Goal: Information Seeking & Learning: Learn about a topic

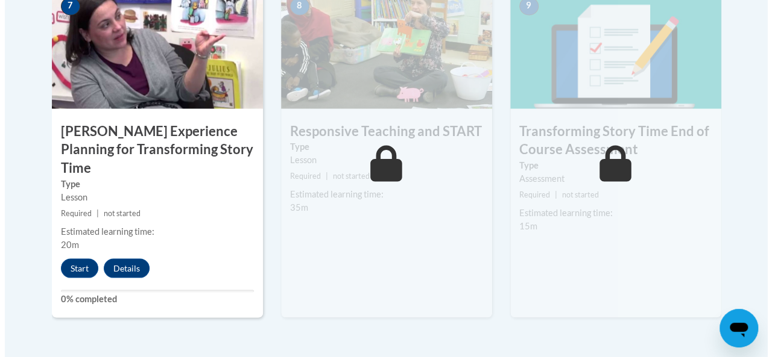
scroll to position [1085, 0]
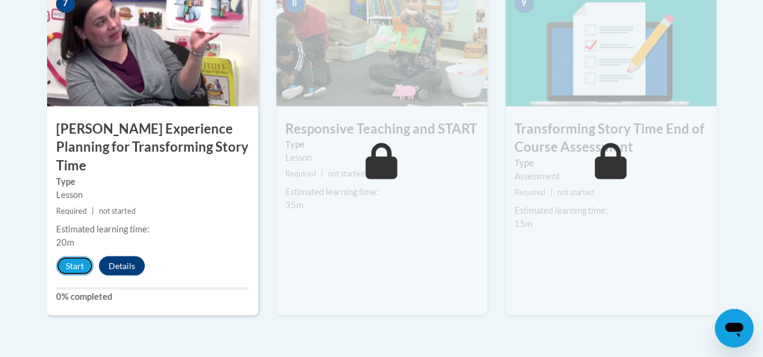
drag, startPoint x: 76, startPoint y: 242, endPoint x: 81, endPoint y: 257, distance: 16.0
click at [81, 257] on div "7 Sarah’s Experience Planning for Transforming Story Time Type Lesson Required …" at bounding box center [152, 151] width 211 height 330
click at [77, 256] on button "Start" at bounding box center [74, 265] width 37 height 19
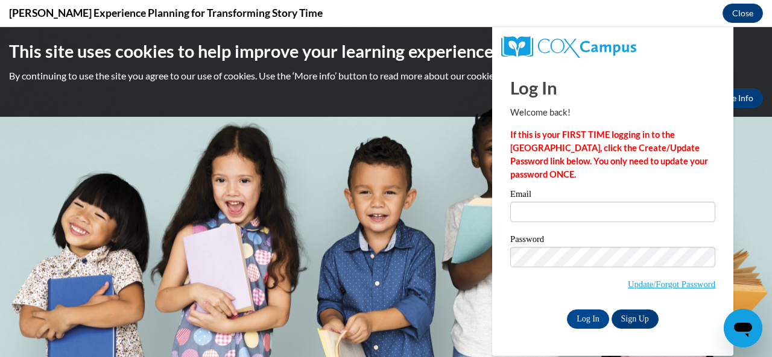
scroll to position [0, 0]
type input "akrumm@knoxesc.org"
click at [588, 323] on input "Log In" at bounding box center [588, 319] width 42 height 19
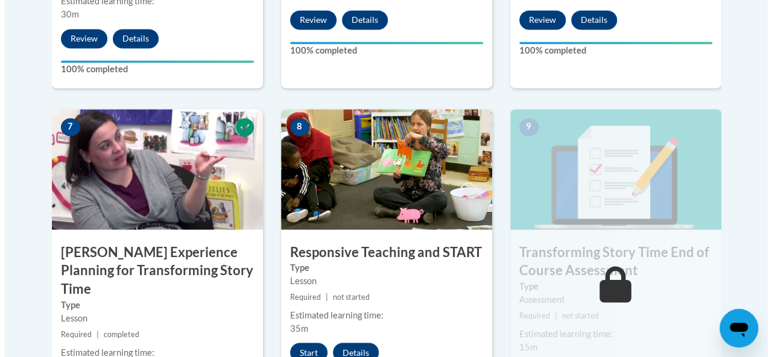
scroll to position [1145, 0]
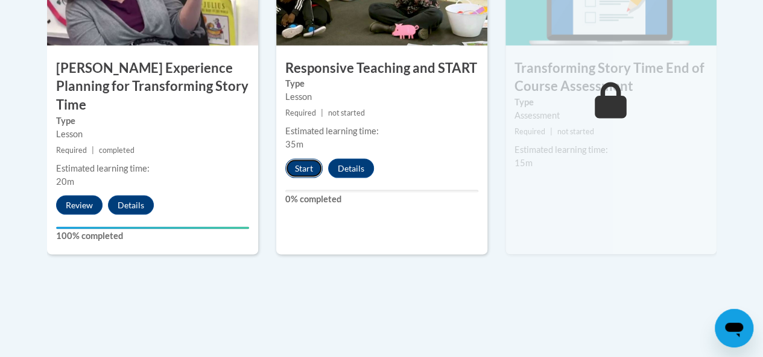
click at [309, 167] on button "Start" at bounding box center [303, 168] width 37 height 19
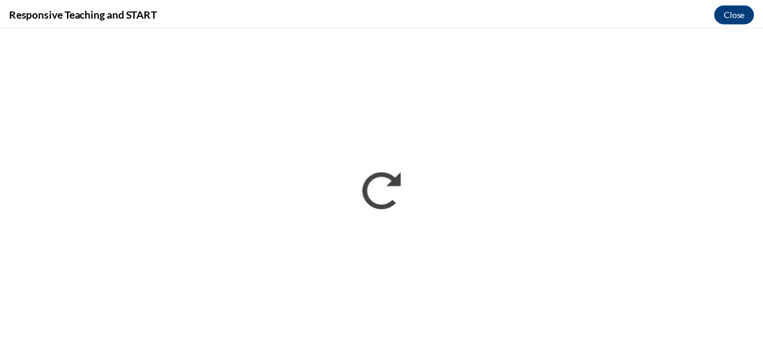
scroll to position [0, 0]
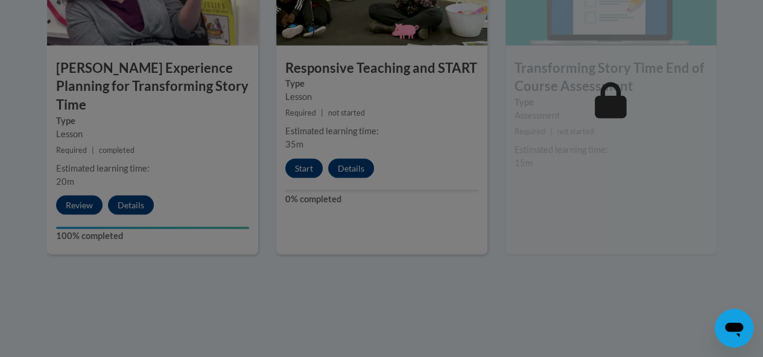
click at [645, 216] on div at bounding box center [381, 178] width 763 height 357
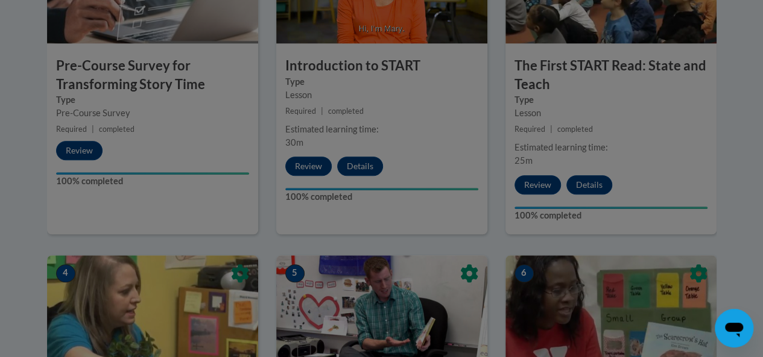
scroll to position [60, 0]
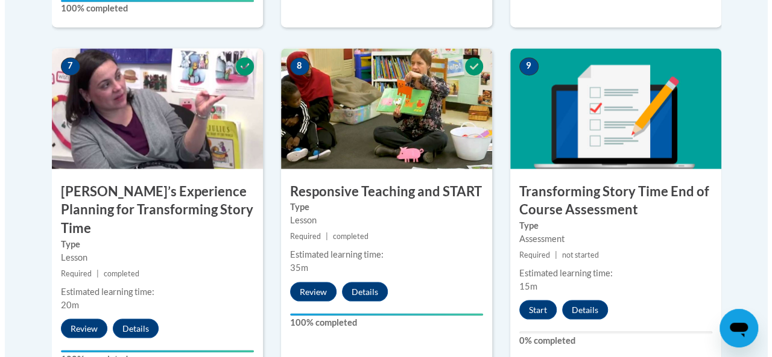
scroll to position [1187, 0]
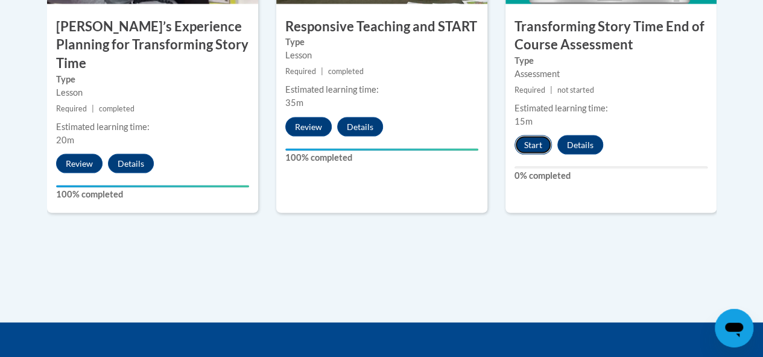
click at [540, 143] on button "Start" at bounding box center [532, 145] width 37 height 19
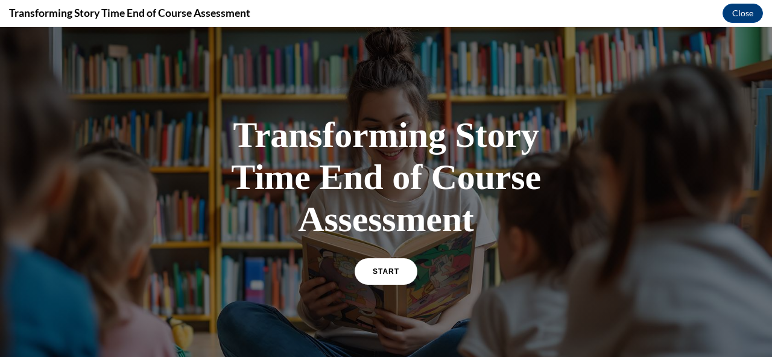
scroll to position [60, 0]
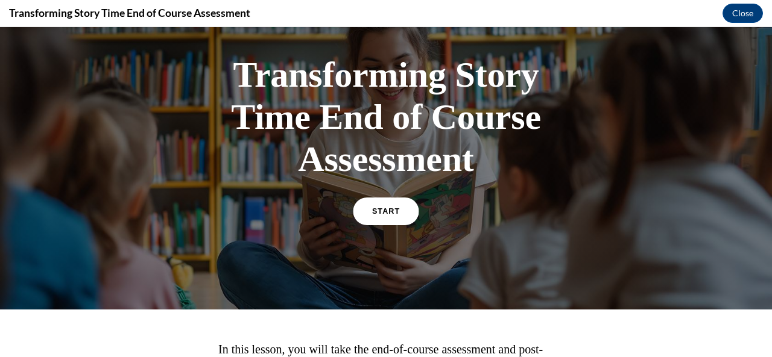
click at [402, 214] on link "START" at bounding box center [386, 212] width 66 height 28
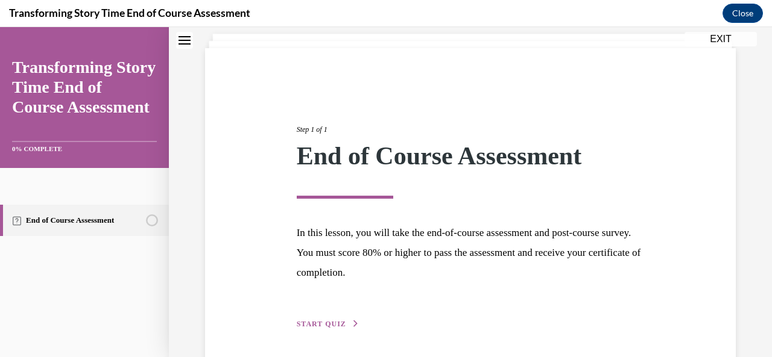
scroll to position [116, 0]
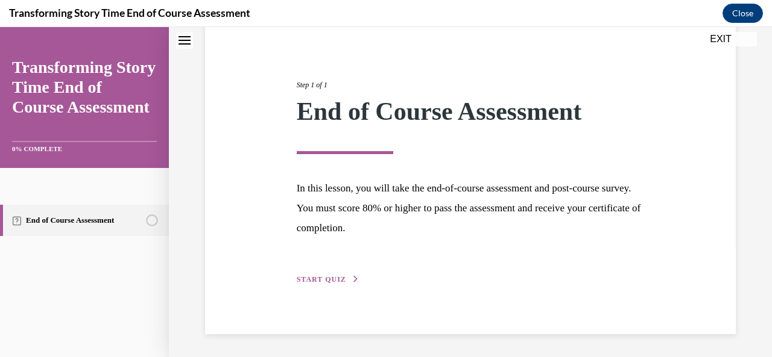
click at [321, 271] on div "Step 1 of 1 End of Course Assessment In this lesson, you will take the end-of-c…" at bounding box center [471, 169] width 366 height 235
click at [318, 289] on div "Step 1 of 1 End of Course Assessment In this lesson, you will take the end-of-c…" at bounding box center [470, 169] width 531 height 331
click at [323, 276] on span "START QUIZ" at bounding box center [321, 280] width 49 height 8
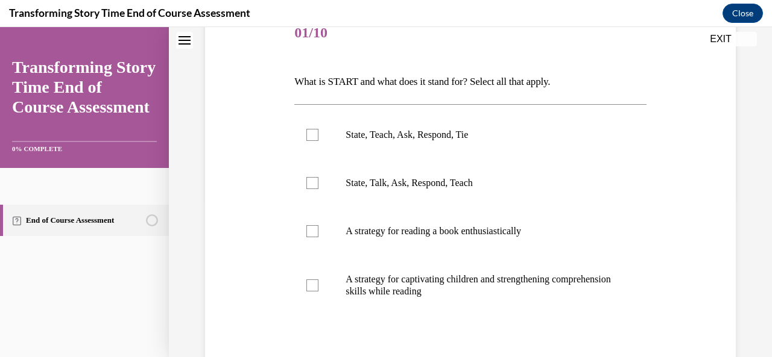
scroll to position [176, 0]
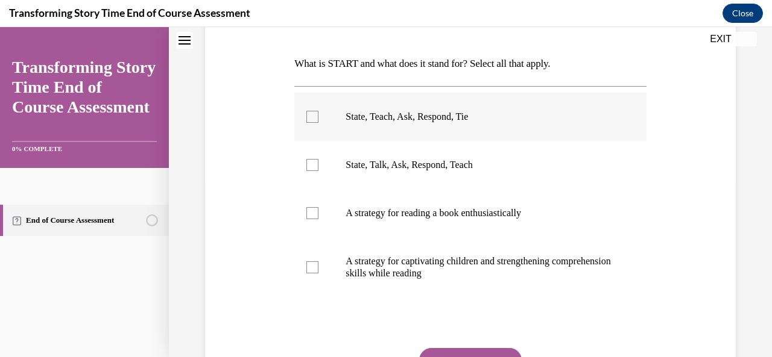
click at [310, 115] on div at bounding box center [312, 117] width 12 height 12
click at [310, 115] on input "State, Teach, Ask, Respond, Tie" at bounding box center [312, 117] width 12 height 12
checkbox input "true"
click at [480, 353] on button "SUBMIT" at bounding box center [470, 360] width 102 height 24
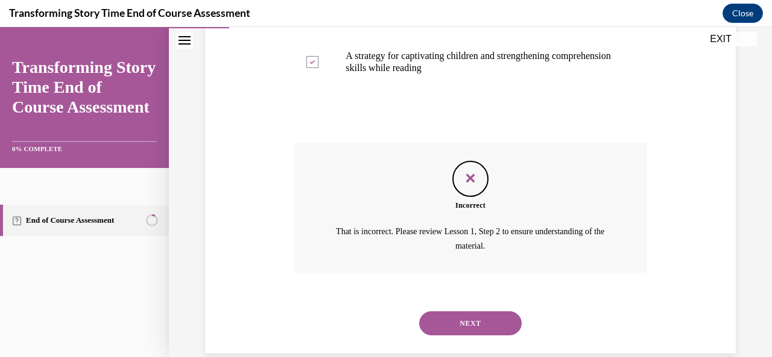
scroll to position [401, 0]
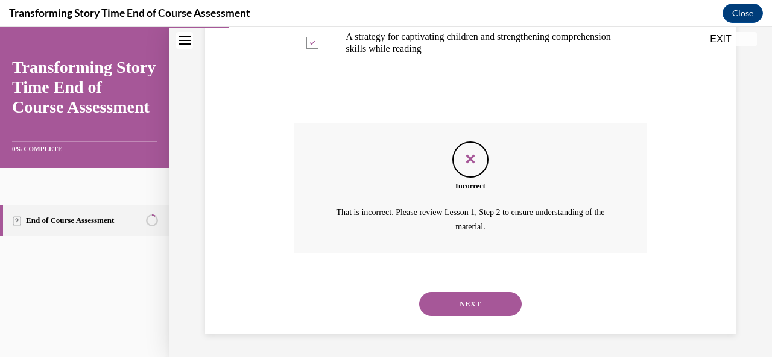
click at [475, 304] on button "NEXT" at bounding box center [470, 304] width 102 height 24
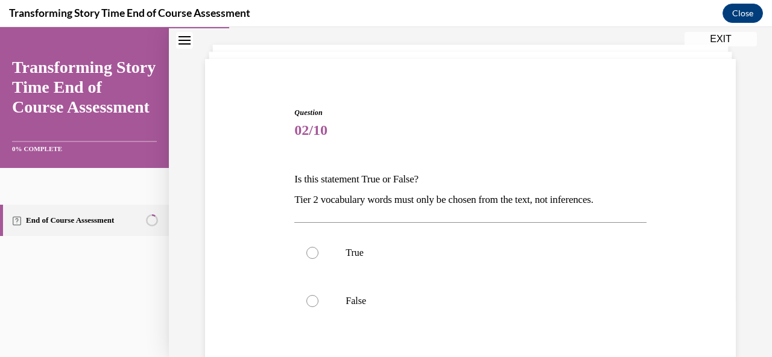
scroll to position [121, 0]
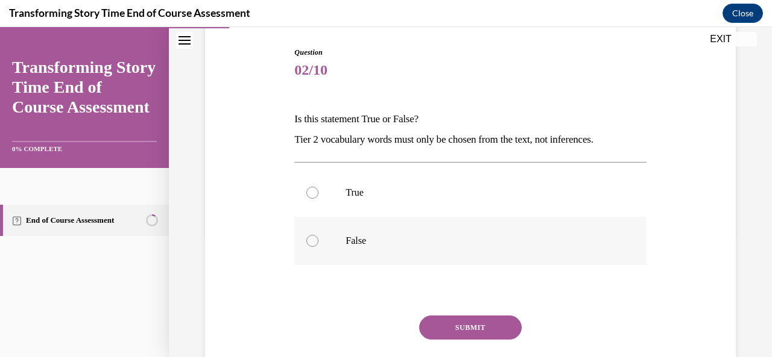
click at [335, 235] on label "False" at bounding box center [469, 241] width 351 height 48
click at [318, 235] on input "False" at bounding box center [312, 241] width 12 height 12
radio input "true"
click at [476, 324] on button "SUBMIT" at bounding box center [470, 328] width 102 height 24
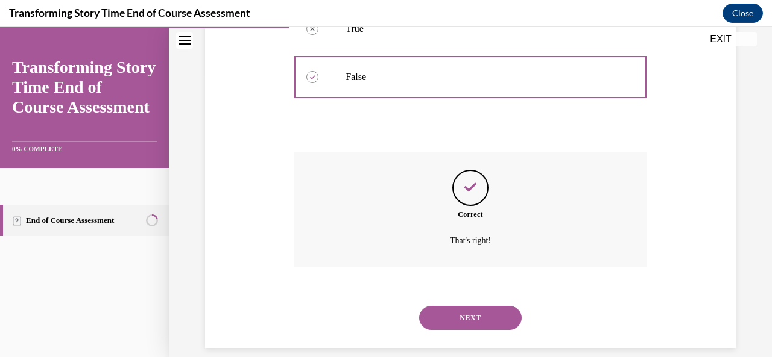
scroll to position [299, 0]
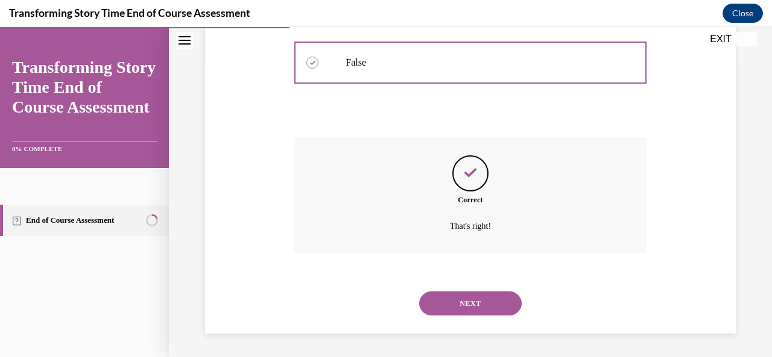
click at [487, 311] on button "NEXT" at bounding box center [470, 304] width 102 height 24
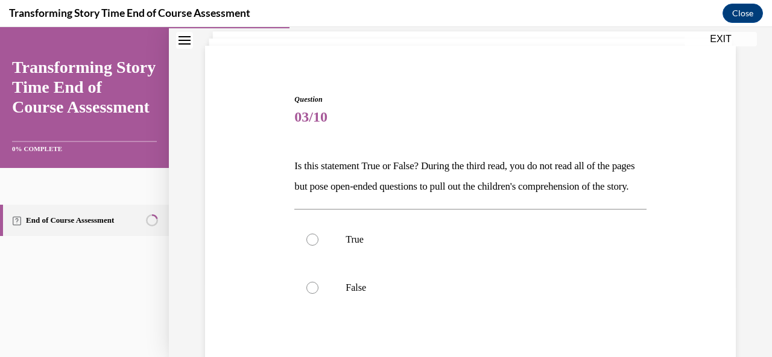
scroll to position [121, 0]
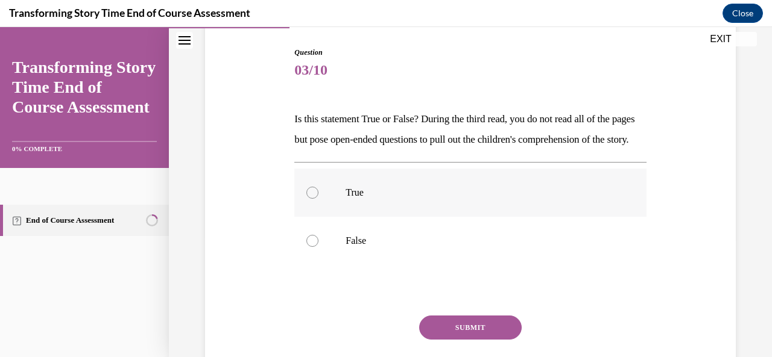
click at [315, 199] on div at bounding box center [312, 193] width 12 height 12
click at [315, 199] on input "True" at bounding box center [312, 193] width 12 height 12
radio input "true"
click at [446, 340] on button "SUBMIT" at bounding box center [470, 328] width 102 height 24
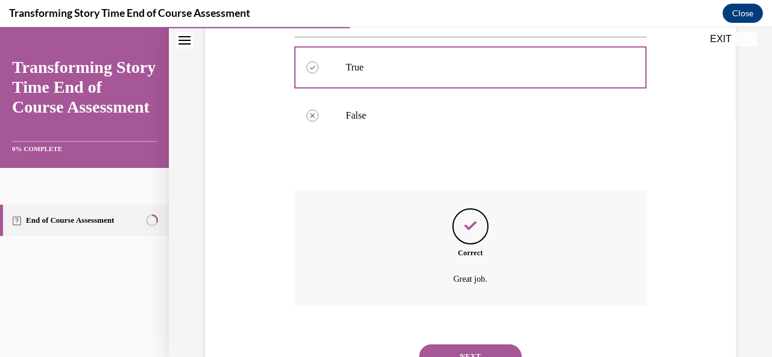
scroll to position [320, 0]
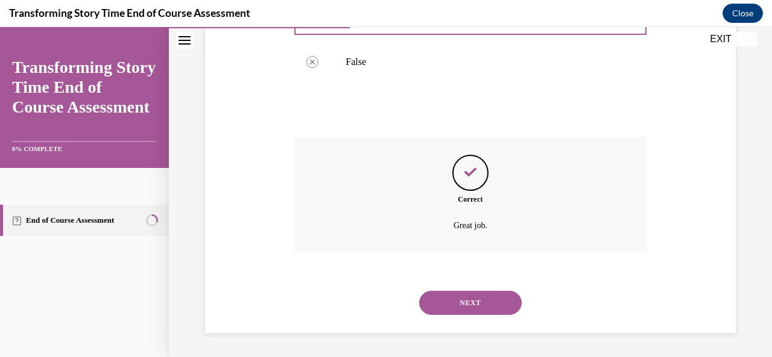
click at [465, 300] on button "NEXT" at bounding box center [470, 303] width 102 height 24
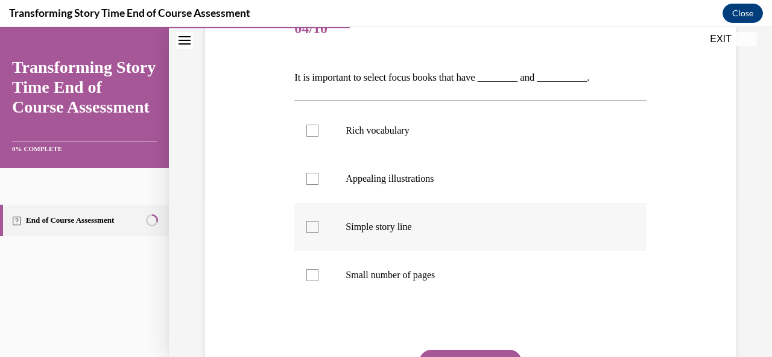
scroll to position [181, 0]
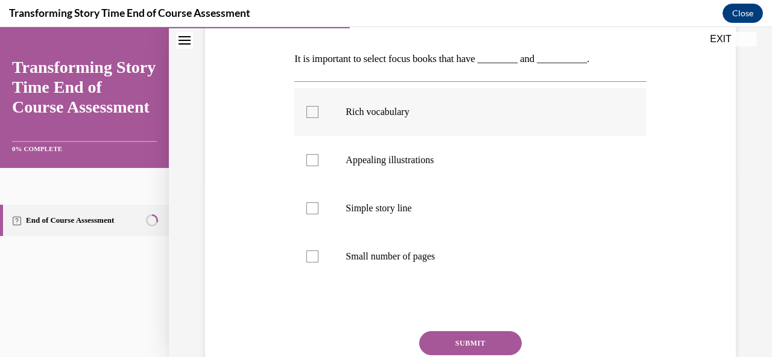
click at [389, 114] on p "Rich vocabulary" at bounding box center [480, 112] width 270 height 12
click at [318, 114] on input "Rich vocabulary" at bounding box center [312, 112] width 12 height 12
checkbox input "true"
click at [342, 156] on label "Appealing illustrations" at bounding box center [469, 160] width 351 height 48
click at [318, 156] on input "Appealing illustrations" at bounding box center [312, 160] width 12 height 12
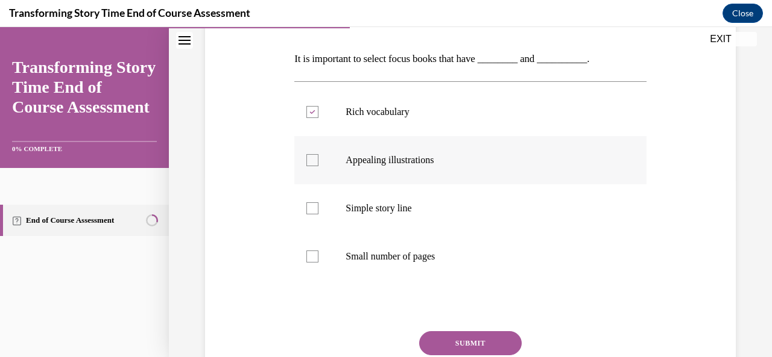
checkbox input "true"
click at [480, 341] on button "SUBMIT" at bounding box center [470, 344] width 102 height 24
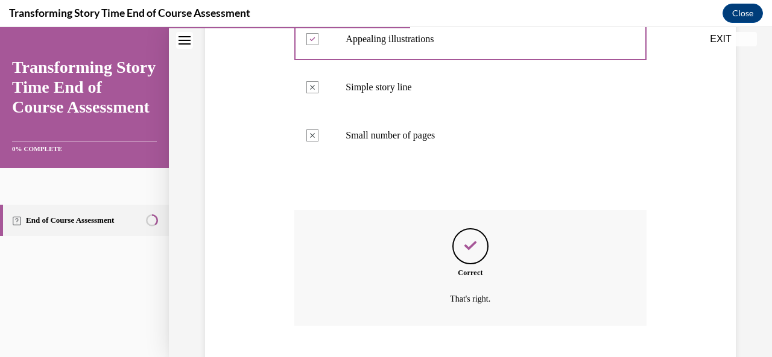
scroll to position [375, 0]
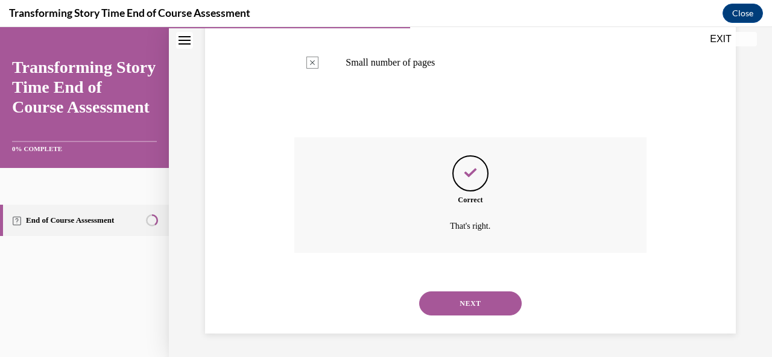
click at [490, 306] on button "NEXT" at bounding box center [470, 304] width 102 height 24
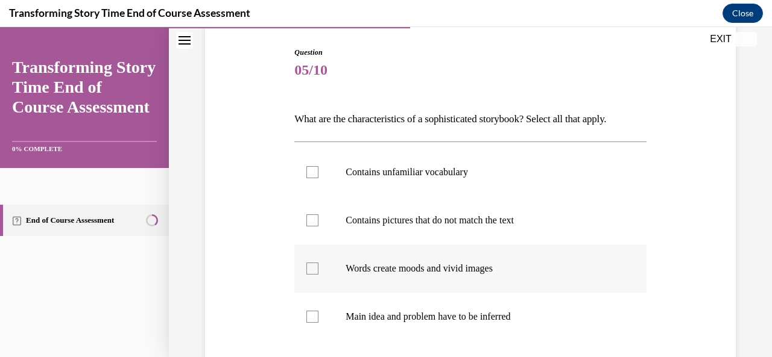
scroll to position [181, 0]
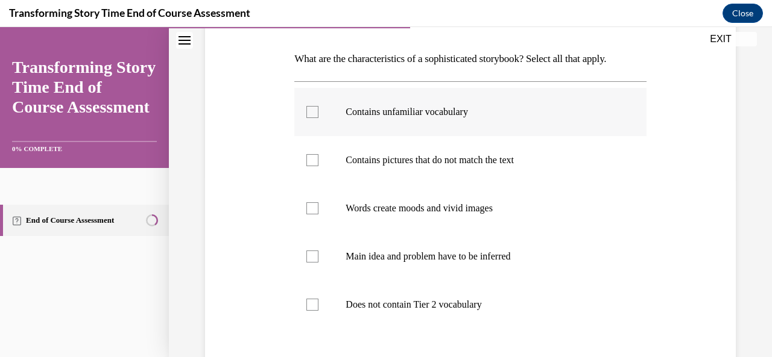
click at [310, 109] on div at bounding box center [312, 112] width 12 height 12
click at [310, 109] on input "Contains unfamiliar vocabulary" at bounding box center [312, 112] width 12 height 12
checkbox input "true"
click at [309, 162] on div at bounding box center [312, 160] width 12 height 12
click at [309, 162] on input "Contains pictures that do not match the text" at bounding box center [312, 160] width 12 height 12
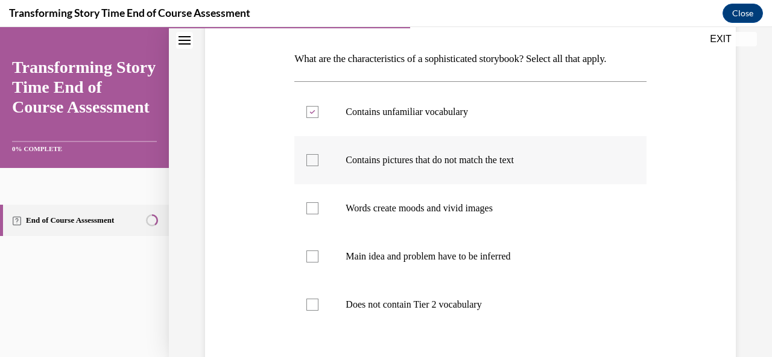
checkbox input "true"
click at [309, 256] on div at bounding box center [312, 257] width 12 height 12
click at [309, 256] on input "Main idea and problem have to be inferred" at bounding box center [312, 257] width 12 height 12
checkbox input "true"
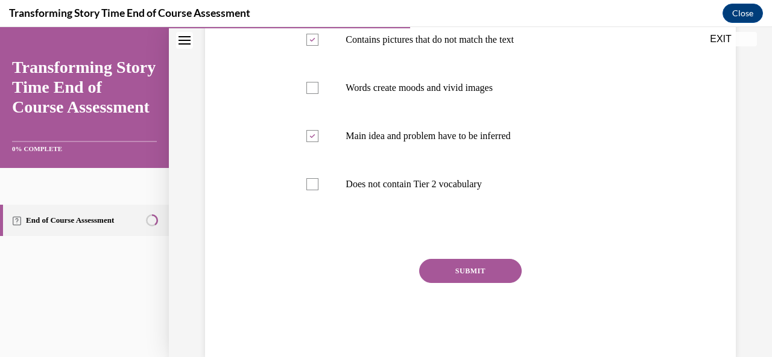
click at [458, 276] on button "SUBMIT" at bounding box center [470, 271] width 102 height 24
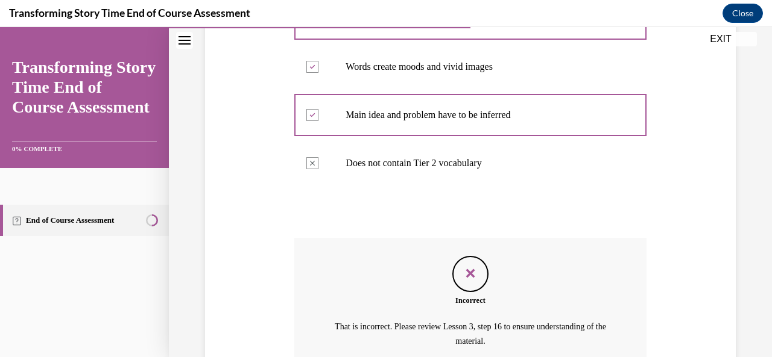
scroll to position [437, 0]
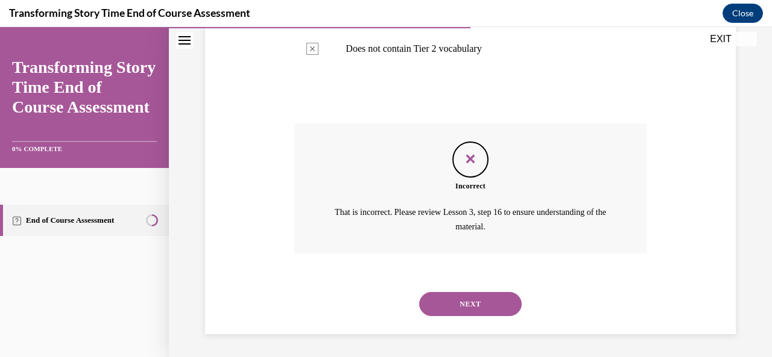
click at [491, 303] on button "NEXT" at bounding box center [470, 304] width 102 height 24
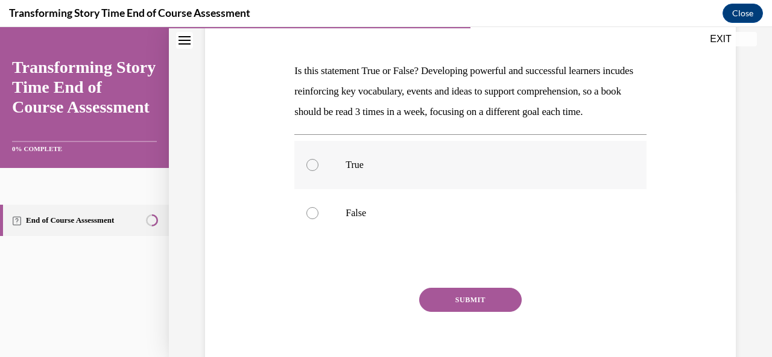
scroll to position [181, 0]
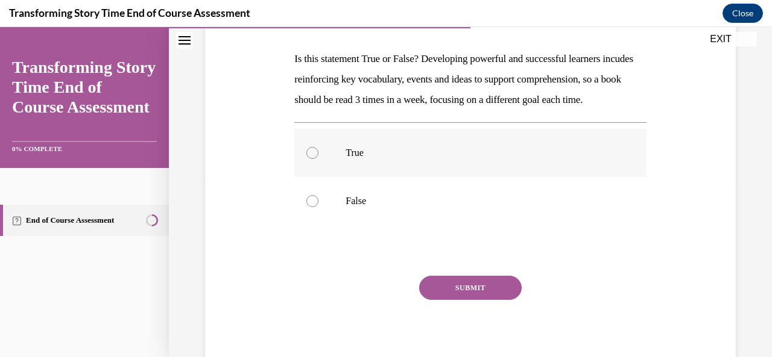
click at [312, 159] on div at bounding box center [312, 153] width 12 height 12
click at [312, 159] on input "True" at bounding box center [312, 153] width 12 height 12
radio input "true"
click at [505, 300] on button "SUBMIT" at bounding box center [470, 288] width 102 height 24
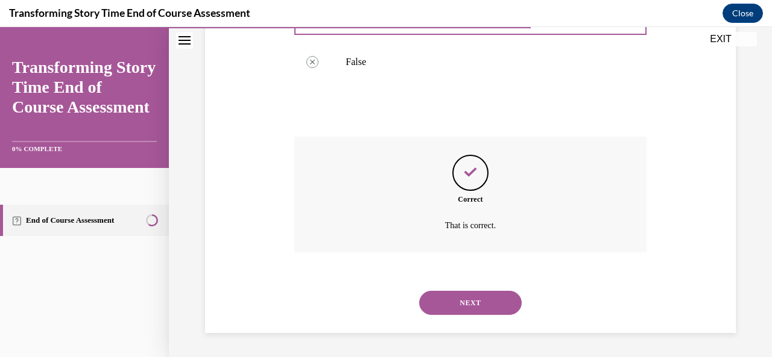
scroll to position [340, 0]
click at [503, 308] on button "NEXT" at bounding box center [470, 303] width 102 height 24
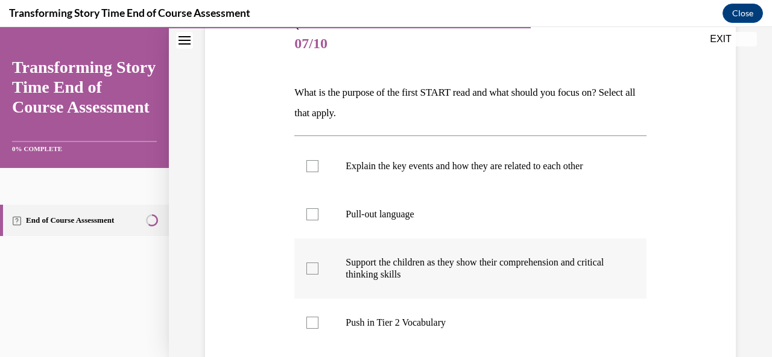
scroll to position [181, 0]
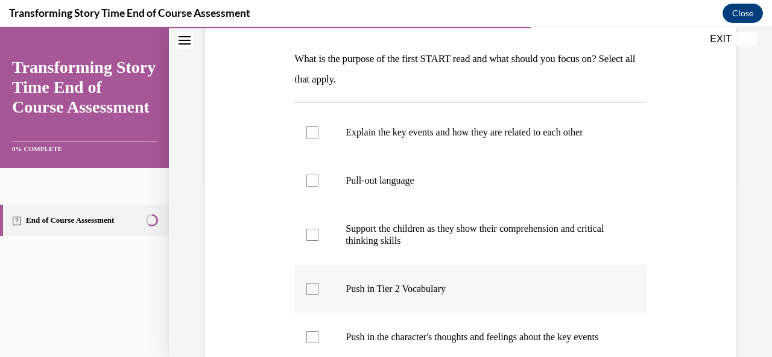
click at [315, 289] on div at bounding box center [312, 289] width 12 height 12
click at [315, 289] on input "Push in Tier 2 Vocabulary" at bounding box center [312, 289] width 12 height 12
checkbox input "true"
click at [315, 135] on div at bounding box center [312, 133] width 12 height 12
click at [315, 135] on input "Explain the key events and how they are related to each other" at bounding box center [312, 133] width 12 height 12
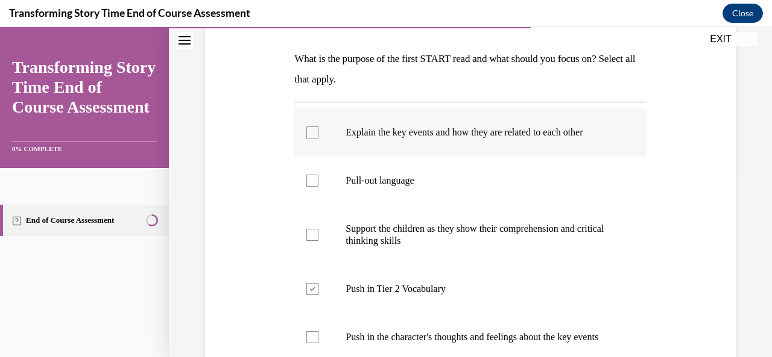
checkbox input "true"
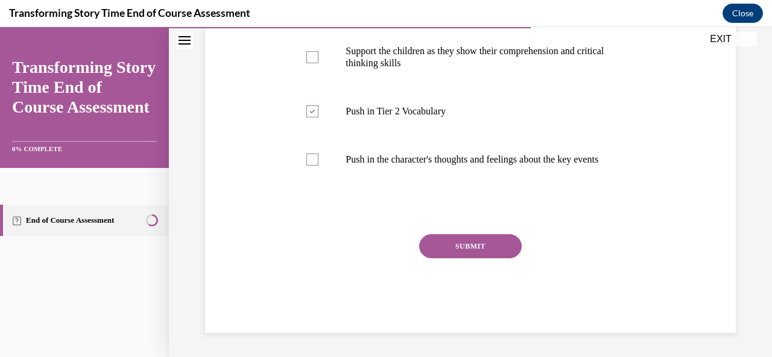
click at [500, 259] on button "SUBMIT" at bounding box center [470, 247] width 102 height 24
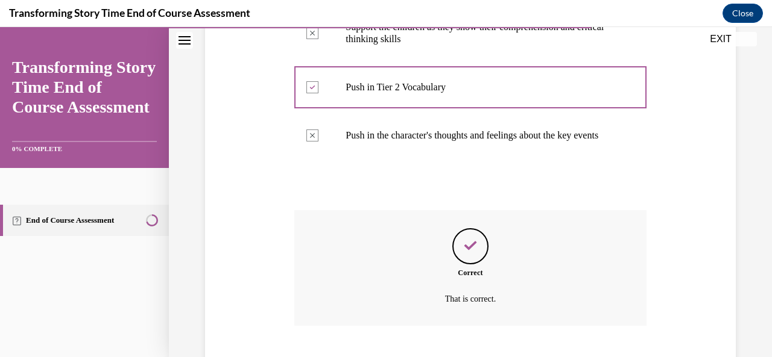
scroll to position [468, 0]
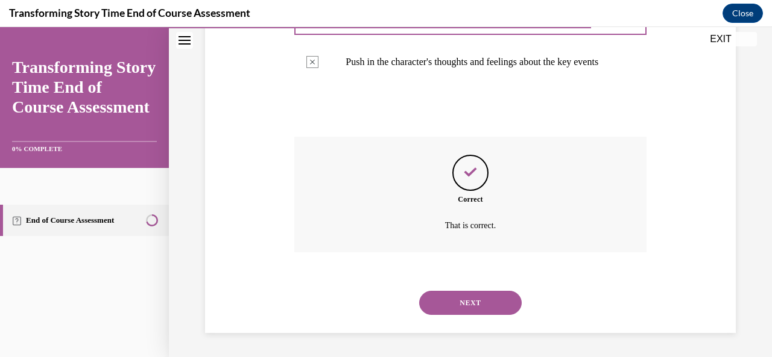
click at [483, 296] on button "NEXT" at bounding box center [470, 303] width 102 height 24
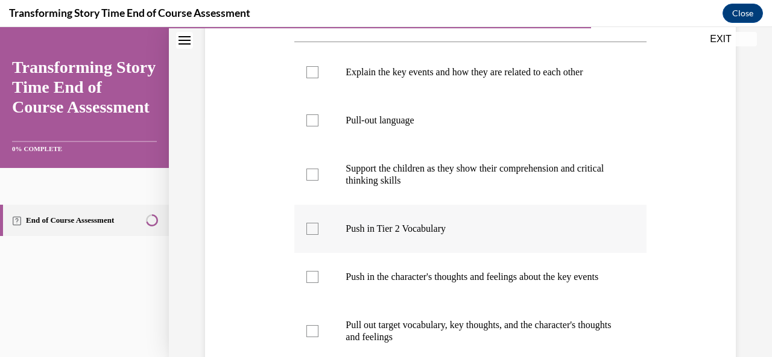
scroll to position [301, 0]
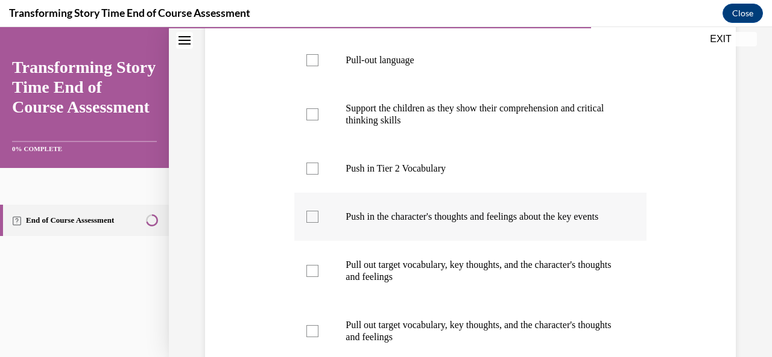
click at [307, 223] on div at bounding box center [312, 217] width 12 height 12
click at [307, 223] on input "Push in the character's thoughts and feelings about the key events" at bounding box center [312, 217] width 12 height 12
checkbox input "true"
click at [312, 277] on div at bounding box center [312, 271] width 12 height 12
click at [312, 277] on input "Pull out target vocabulary, key thoughts, and the character's thoughts and feel…" at bounding box center [312, 271] width 12 height 12
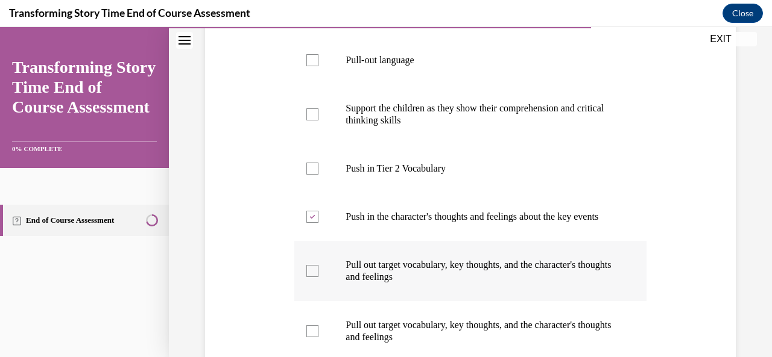
checkbox input "true"
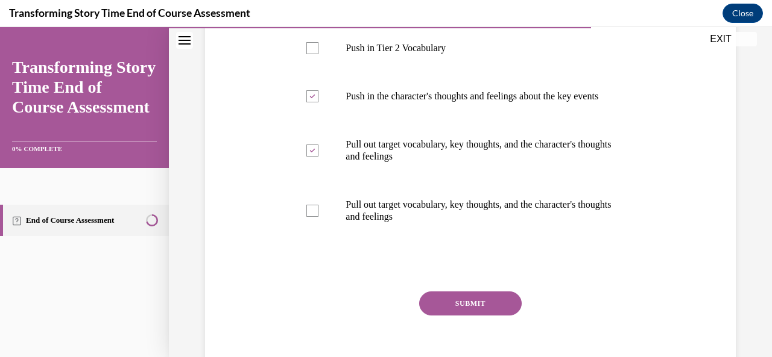
click at [463, 309] on button "SUBMIT" at bounding box center [470, 304] width 102 height 24
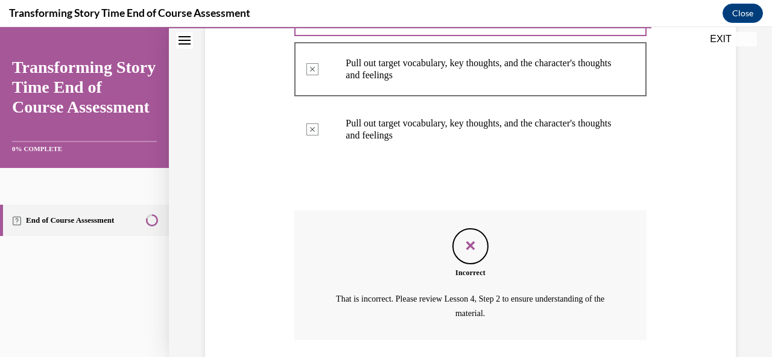
scroll to position [602, 0]
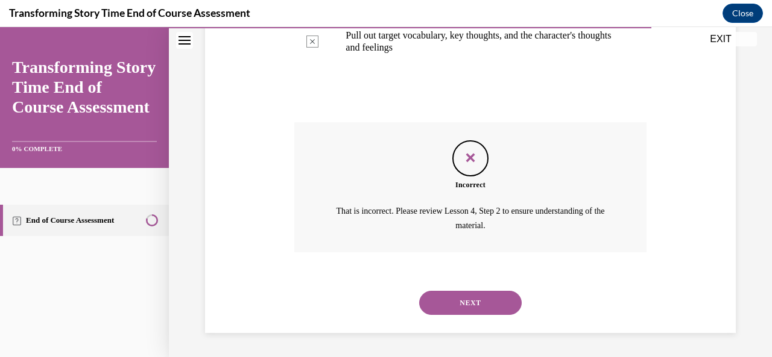
click at [480, 303] on button "NEXT" at bounding box center [470, 303] width 102 height 24
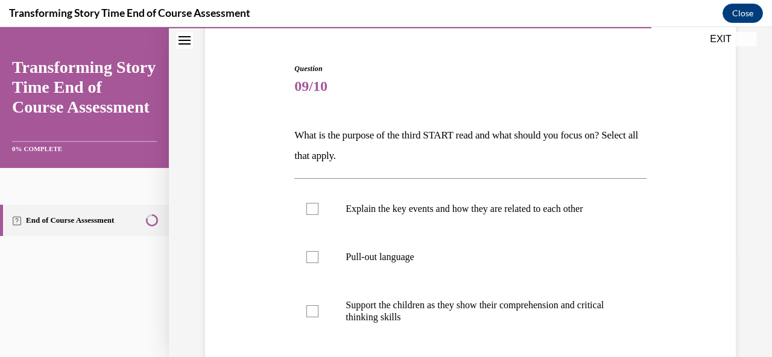
scroll to position [121, 0]
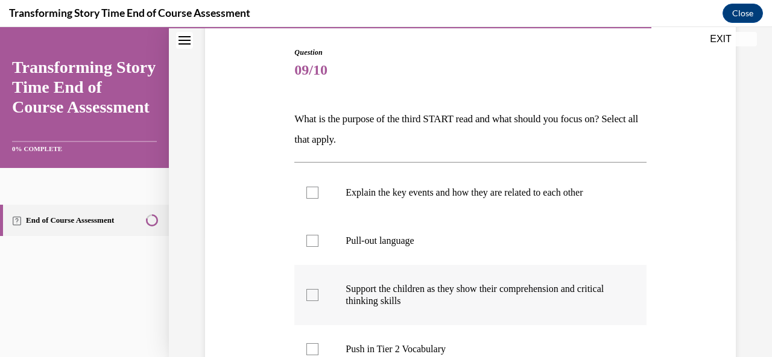
click at [317, 292] on div at bounding box center [312, 295] width 12 height 12
click at [317, 292] on input "Support the children as they show their comprehension and critical thinking ski…" at bounding box center [312, 295] width 12 height 12
checkbox input "true"
click at [315, 239] on div at bounding box center [312, 241] width 12 height 12
click at [315, 239] on input "Pull-out language" at bounding box center [312, 241] width 12 height 12
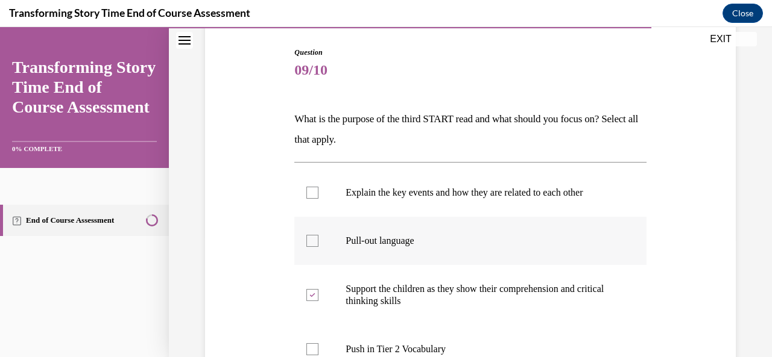
checkbox input "true"
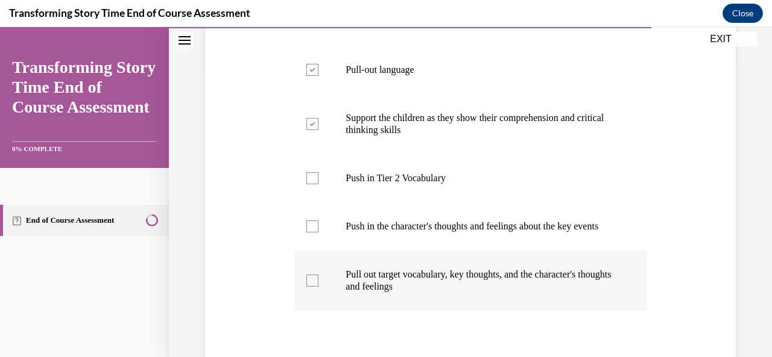
scroll to position [301, 0]
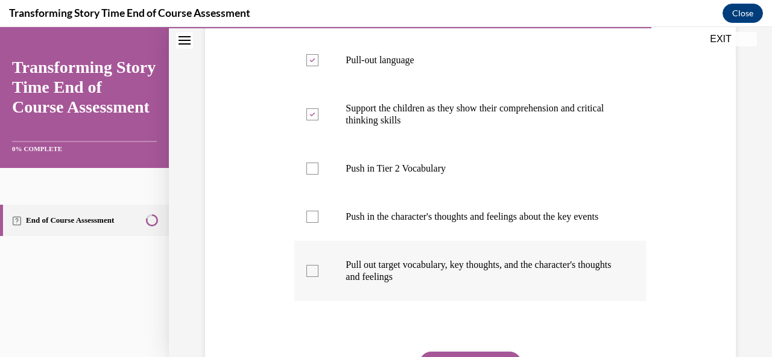
click at [308, 277] on div at bounding box center [312, 271] width 12 height 12
click at [308, 277] on input "Pull out target vocabulary, key thoughts, and the character's thoughts and feel…" at bounding box center [312, 271] width 12 height 12
checkbox input "true"
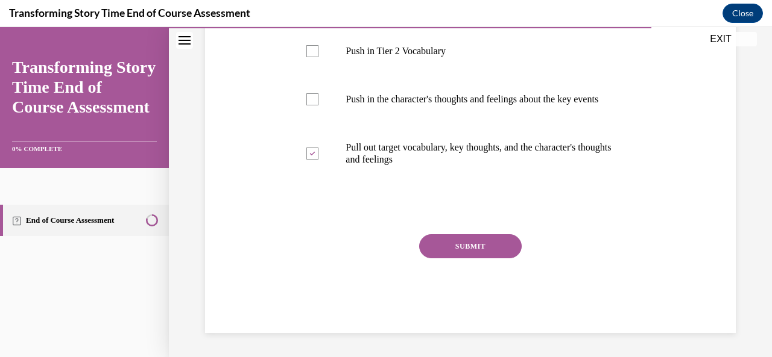
click at [442, 259] on button "SUBMIT" at bounding box center [470, 247] width 102 height 24
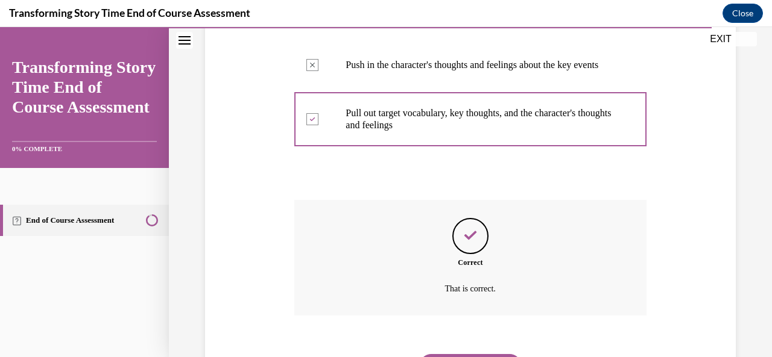
scroll to position [528, 0]
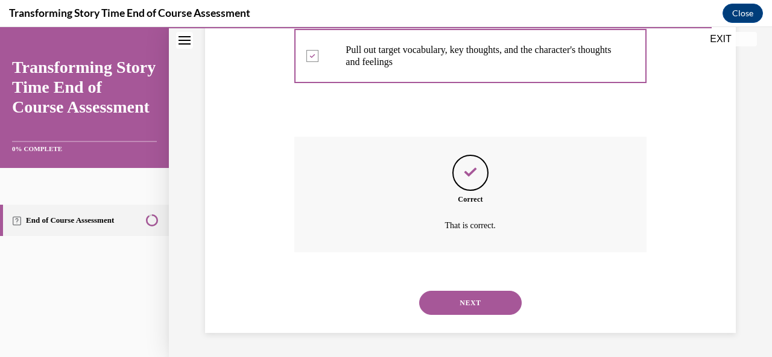
click at [477, 297] on button "NEXT" at bounding box center [470, 303] width 102 height 24
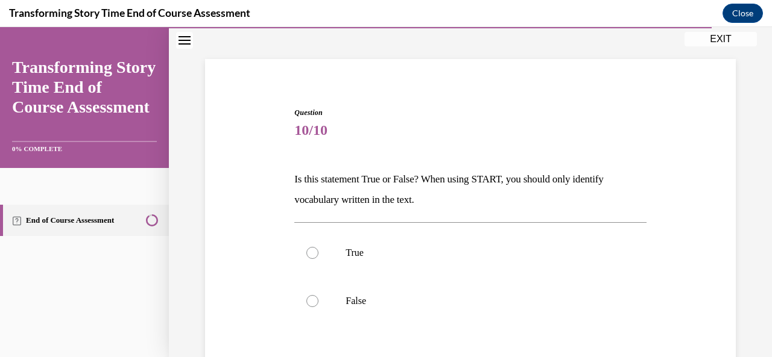
scroll to position [121, 0]
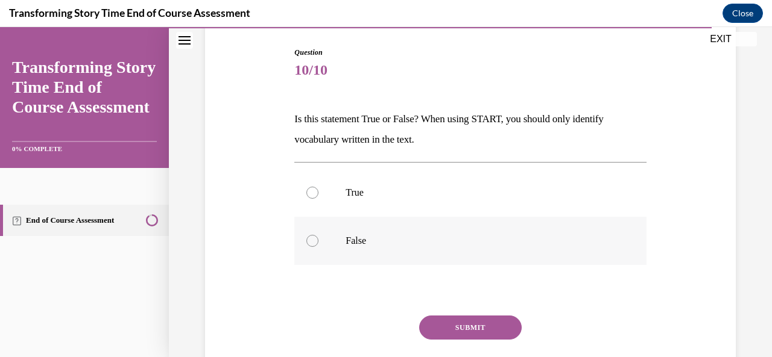
click at [352, 248] on label "False" at bounding box center [469, 241] width 351 height 48
click at [318, 247] on input "False" at bounding box center [312, 241] width 12 height 12
radio input "true"
click at [466, 327] on button "SUBMIT" at bounding box center [470, 328] width 102 height 24
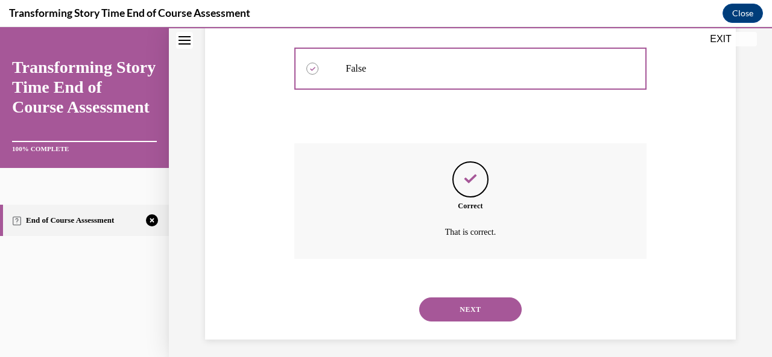
scroll to position [299, 0]
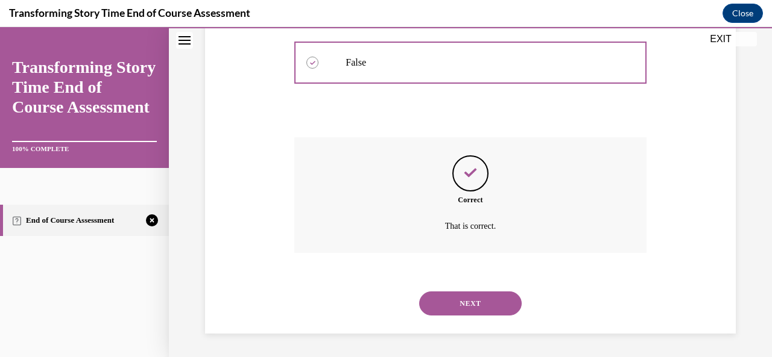
click at [491, 306] on button "NEXT" at bounding box center [470, 304] width 102 height 24
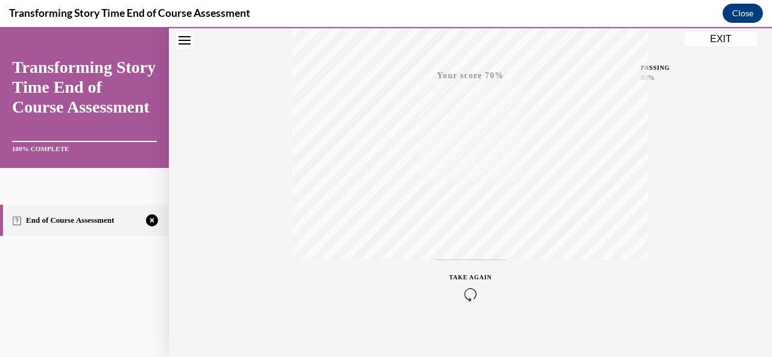
scroll to position [287, 0]
click at [464, 282] on icon "button" at bounding box center [470, 284] width 43 height 13
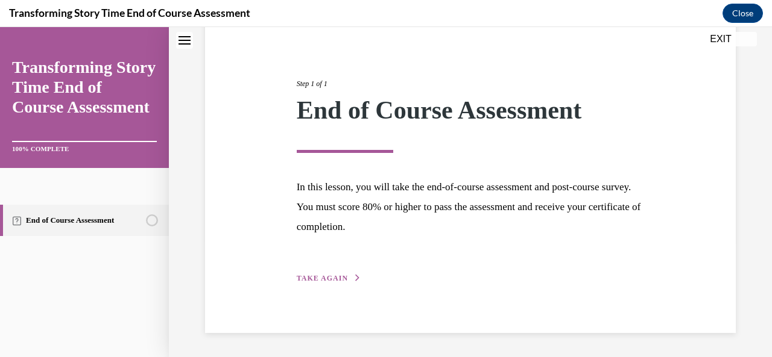
scroll to position [116, 0]
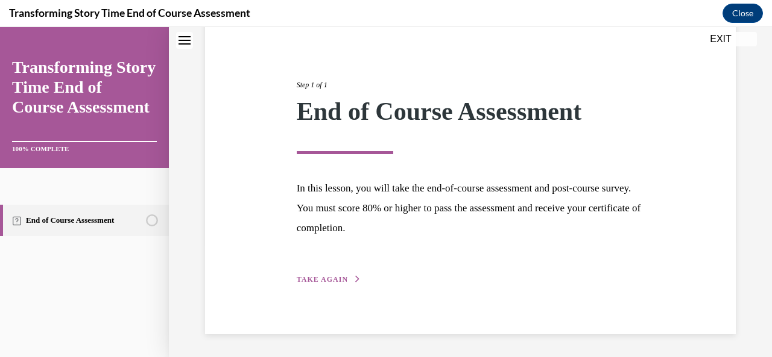
click at [329, 279] on span "TAKE AGAIN" at bounding box center [322, 280] width 51 height 8
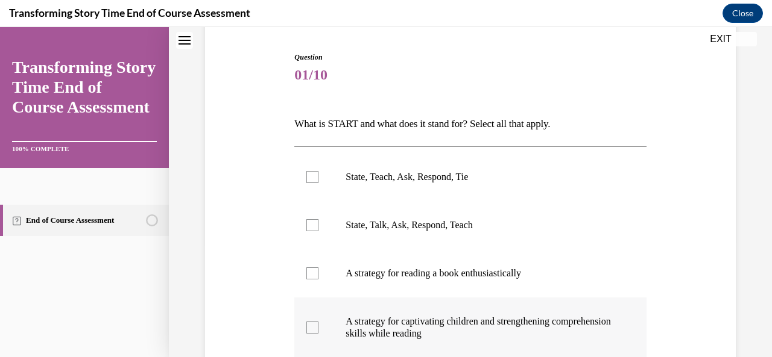
click at [320, 324] on label "A strategy for captivating children and strengthening comprehension skills whil…" at bounding box center [469, 328] width 351 height 60
click at [318, 324] on input "A strategy for captivating children and strengthening comprehension skills whil…" at bounding box center [312, 328] width 12 height 12
checkbox input "true"
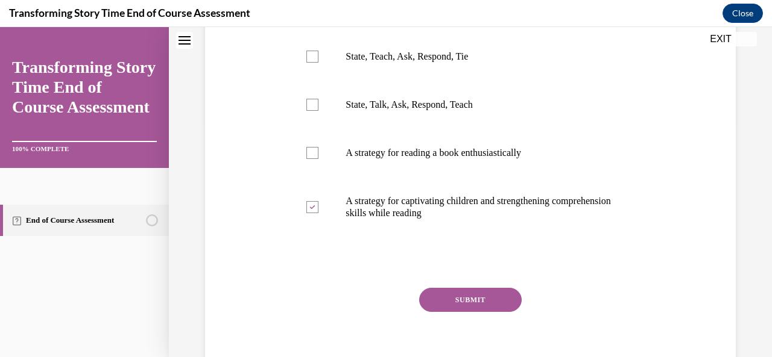
click at [473, 296] on button "SUBMIT" at bounding box center [470, 300] width 102 height 24
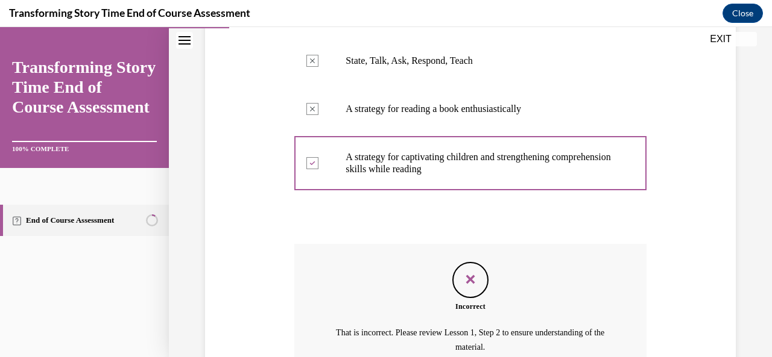
scroll to position [160, 0]
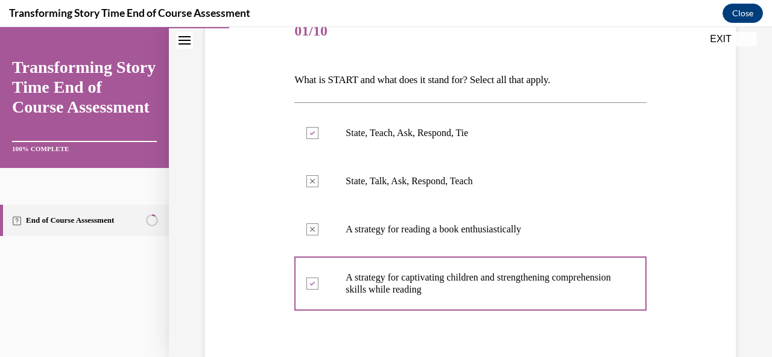
click at [294, 122] on label "State, Teach, Ask, Respond, Tie" at bounding box center [469, 133] width 351 height 48
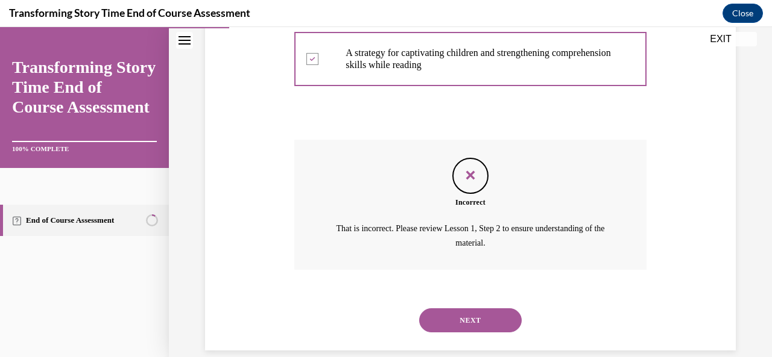
scroll to position [401, 0]
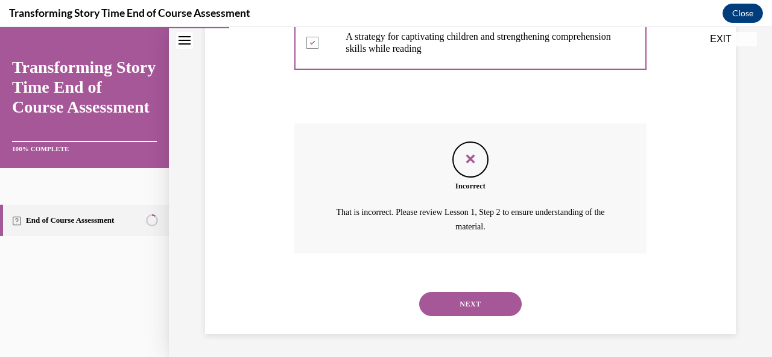
click at [488, 300] on button "NEXT" at bounding box center [470, 304] width 102 height 24
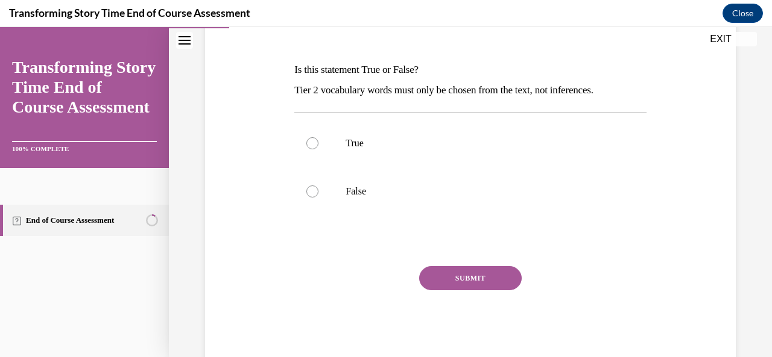
scroll to position [181, 0]
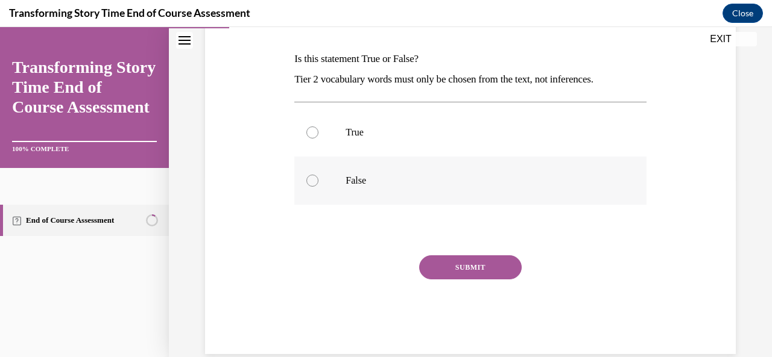
click at [347, 186] on label "False" at bounding box center [469, 181] width 351 height 48
click at [318, 186] on input "False" at bounding box center [312, 181] width 12 height 12
radio input "true"
click at [493, 272] on button "SUBMIT" at bounding box center [470, 268] width 102 height 24
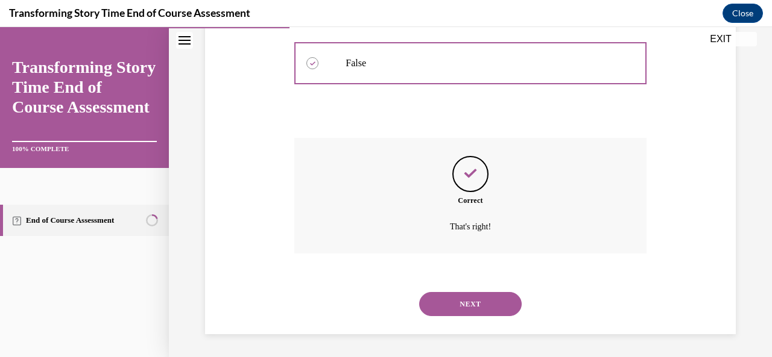
scroll to position [299, 0]
click at [474, 302] on button "NEXT" at bounding box center [470, 304] width 102 height 24
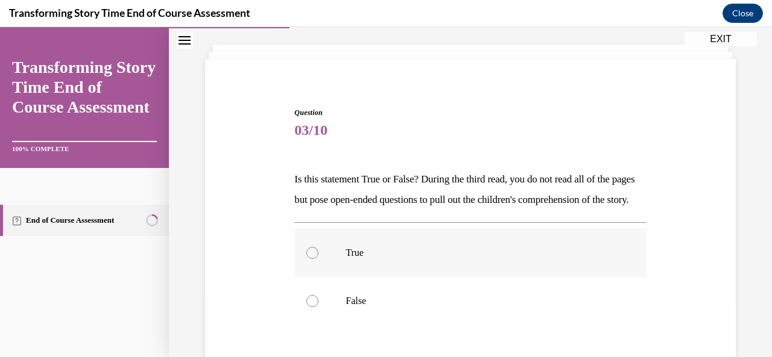
scroll to position [121, 0]
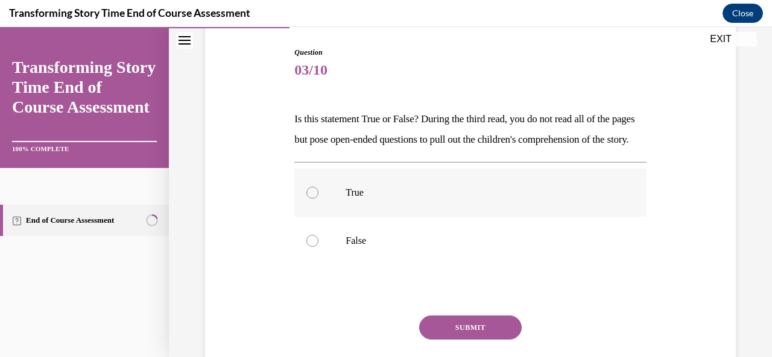
click at [357, 199] on p "True" at bounding box center [480, 193] width 270 height 12
click at [318, 199] on input "True" at bounding box center [312, 193] width 12 height 12
radio input "true"
click at [480, 340] on button "SUBMIT" at bounding box center [470, 328] width 102 height 24
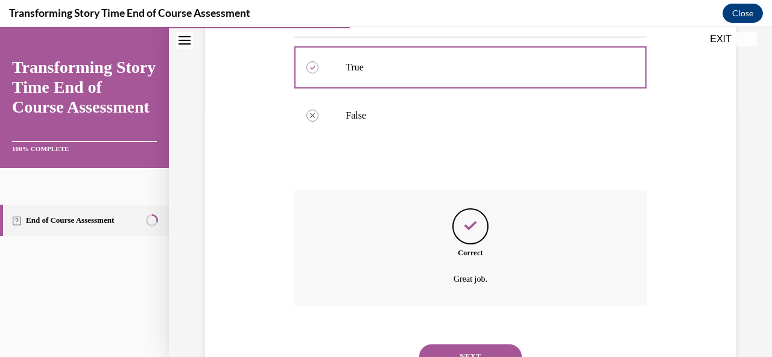
scroll to position [320, 0]
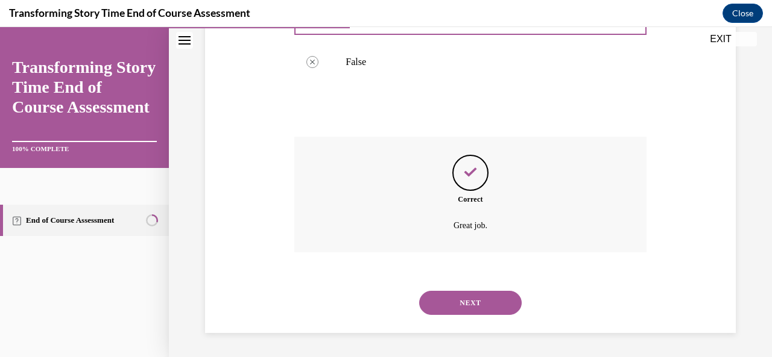
click at [462, 302] on button "NEXT" at bounding box center [470, 303] width 102 height 24
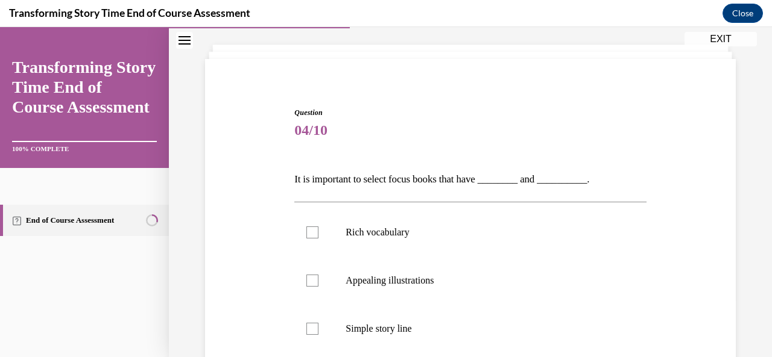
scroll to position [121, 0]
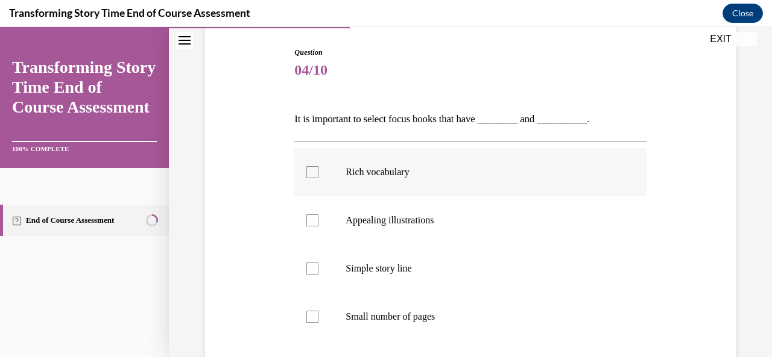
click at [424, 184] on label "Rich vocabulary" at bounding box center [469, 172] width 351 height 48
click at [318, 178] on input "Rich vocabulary" at bounding box center [312, 172] width 12 height 12
checkbox input "true"
click at [423, 213] on label "Appealing illustrations" at bounding box center [469, 221] width 351 height 48
click at [318, 215] on input "Appealing illustrations" at bounding box center [312, 221] width 12 height 12
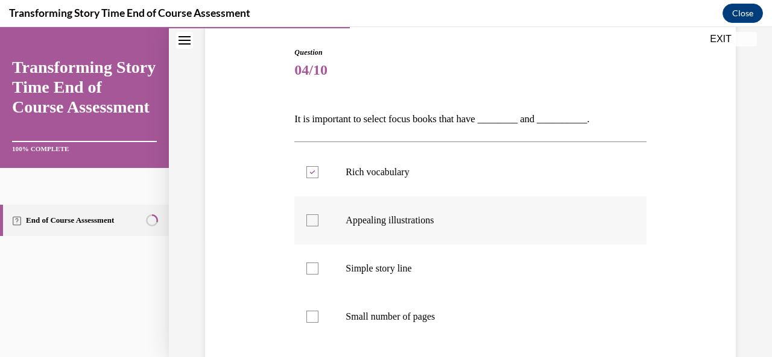
checkbox input "true"
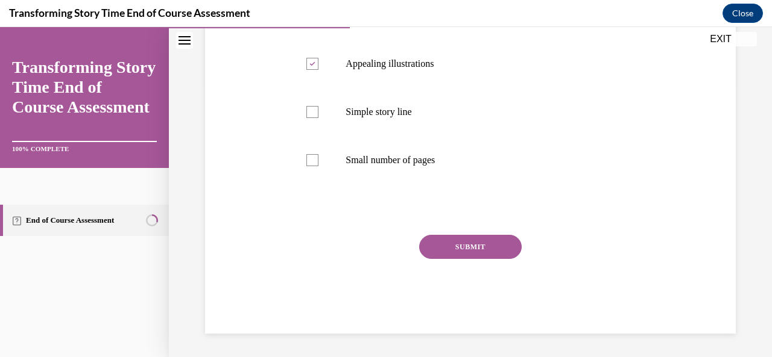
click at [468, 236] on button "SUBMIT" at bounding box center [470, 247] width 102 height 24
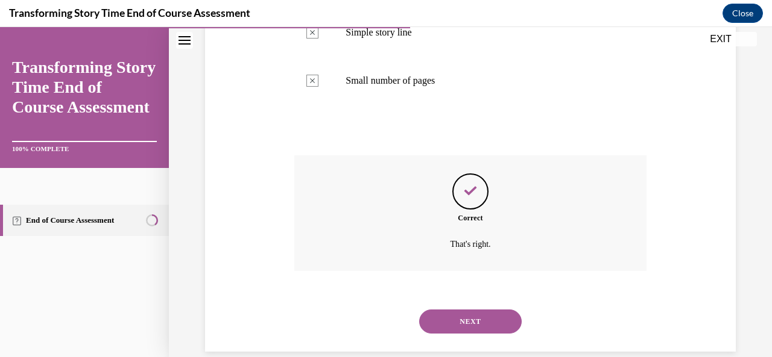
scroll to position [375, 0]
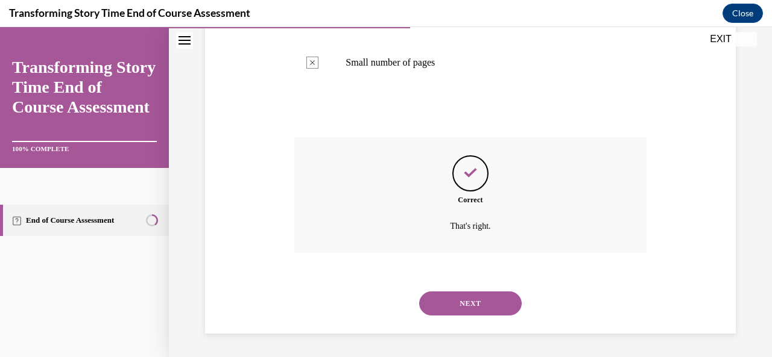
click at [475, 305] on button "NEXT" at bounding box center [470, 304] width 102 height 24
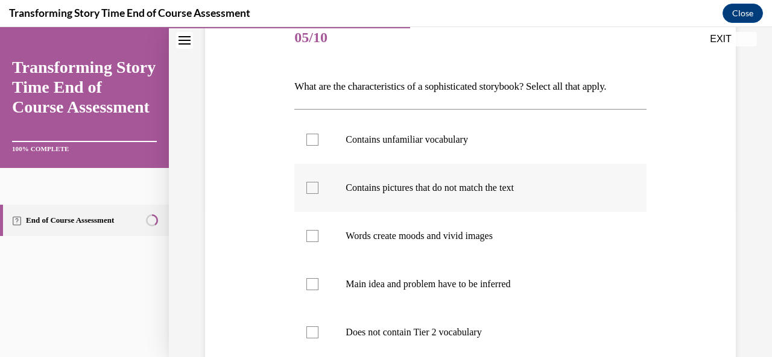
scroll to position [181, 0]
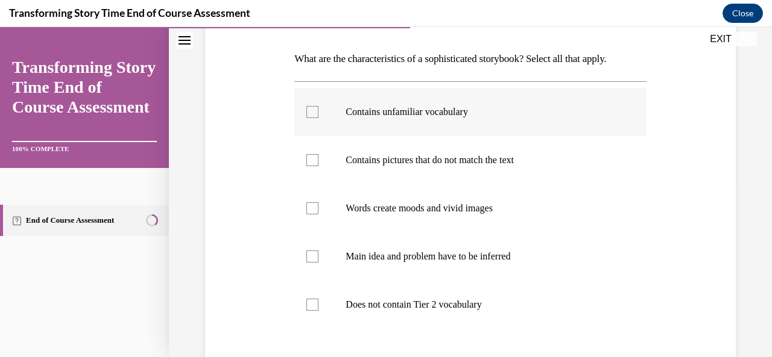
click at [310, 113] on div at bounding box center [312, 112] width 12 height 12
click at [310, 113] on input "Contains unfamiliar vocabulary" at bounding box center [312, 112] width 12 height 12
checkbox input "true"
click at [317, 163] on div at bounding box center [312, 160] width 12 height 12
click at [317, 163] on input "Contains pictures that do not match the text" at bounding box center [312, 160] width 12 height 12
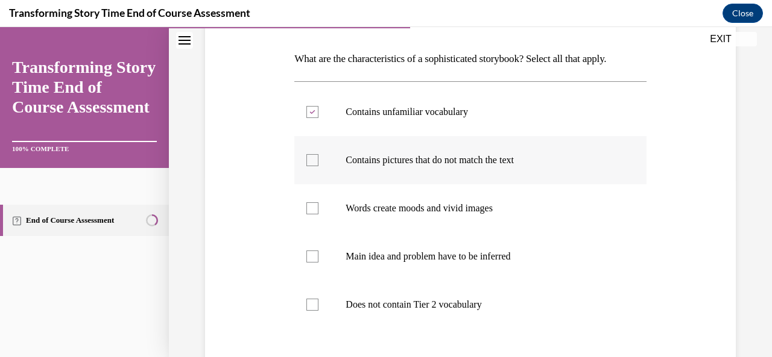
checkbox input "true"
click at [313, 201] on label "Words create moods and vivid images" at bounding box center [469, 208] width 351 height 48
click at [313, 203] on input "Words create moods and vivid images" at bounding box center [312, 209] width 12 height 12
checkbox input "true"
click at [307, 252] on div at bounding box center [312, 257] width 12 height 12
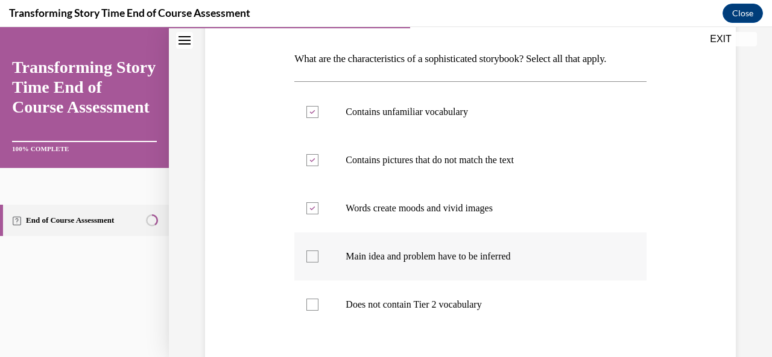
click at [307, 252] on input "Main idea and problem have to be inferred" at bounding box center [312, 257] width 12 height 12
checkbox input "true"
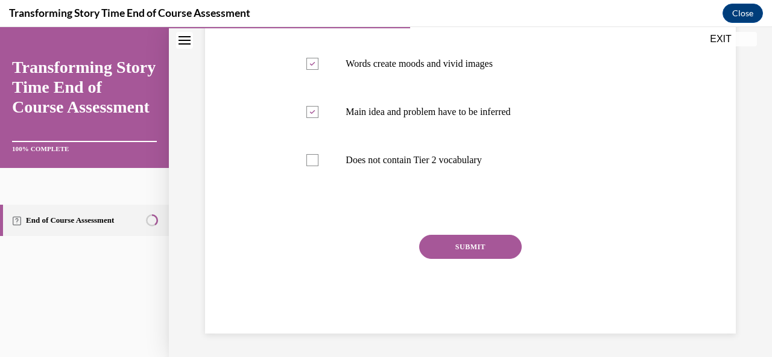
click at [473, 255] on button "SUBMIT" at bounding box center [470, 247] width 102 height 24
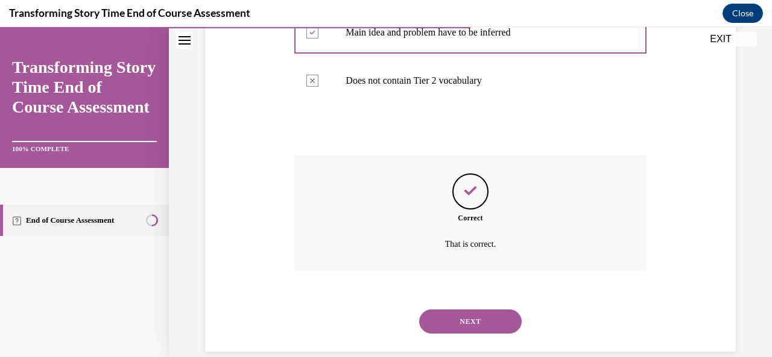
scroll to position [423, 0]
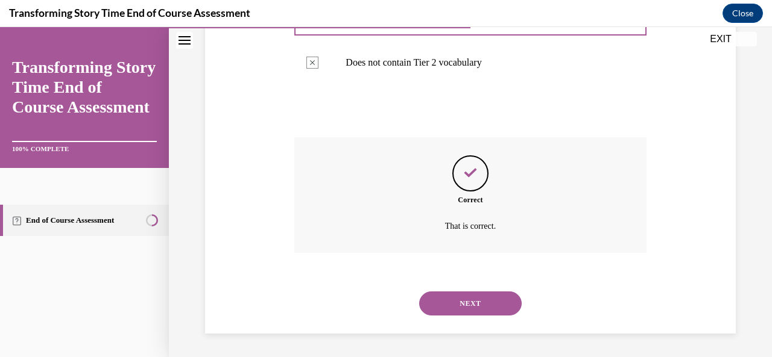
click at [462, 297] on button "NEXT" at bounding box center [470, 304] width 102 height 24
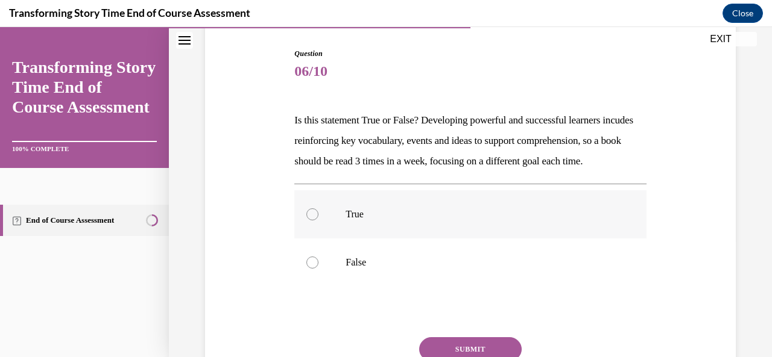
scroll to position [121, 0]
click at [481, 219] on label "True" at bounding box center [469, 213] width 351 height 48
click at [318, 219] on input "True" at bounding box center [312, 213] width 12 height 12
radio input "true"
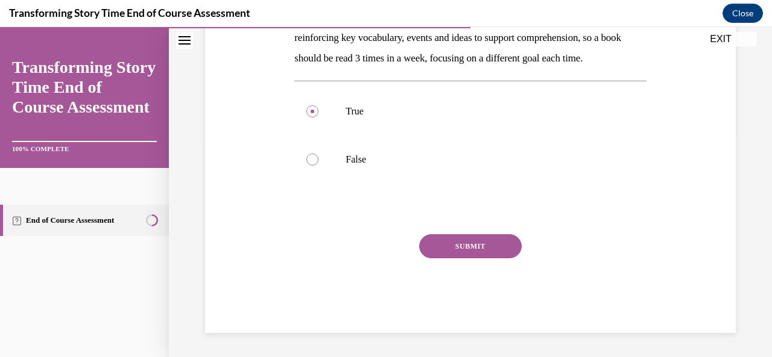
click at [491, 245] on button "SUBMIT" at bounding box center [470, 247] width 102 height 24
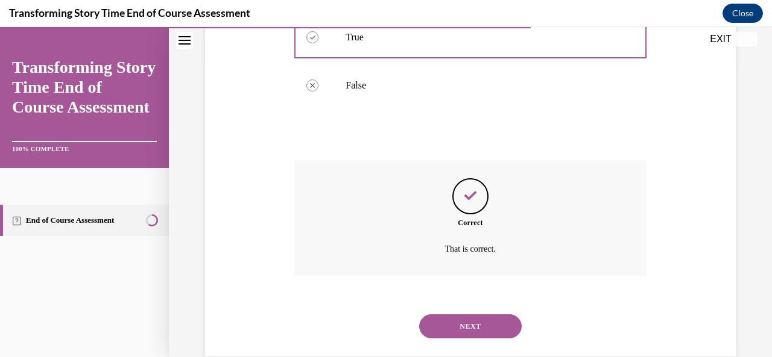
scroll to position [340, 0]
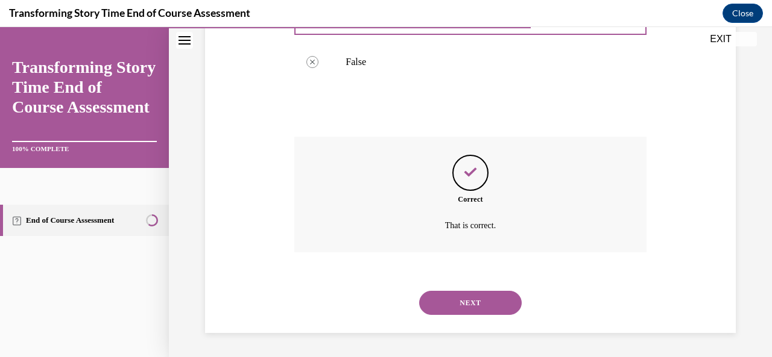
click at [471, 306] on button "NEXT" at bounding box center [470, 303] width 102 height 24
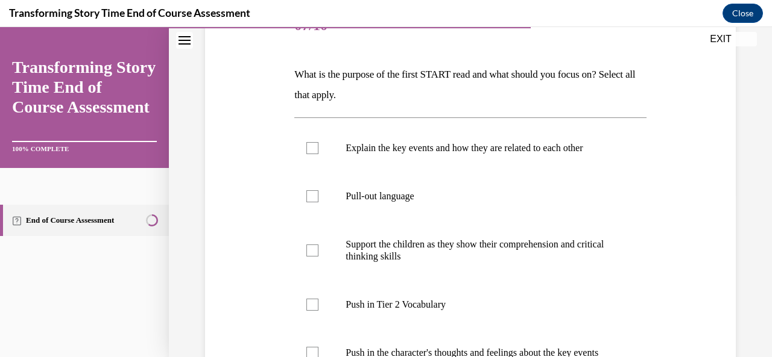
scroll to position [181, 0]
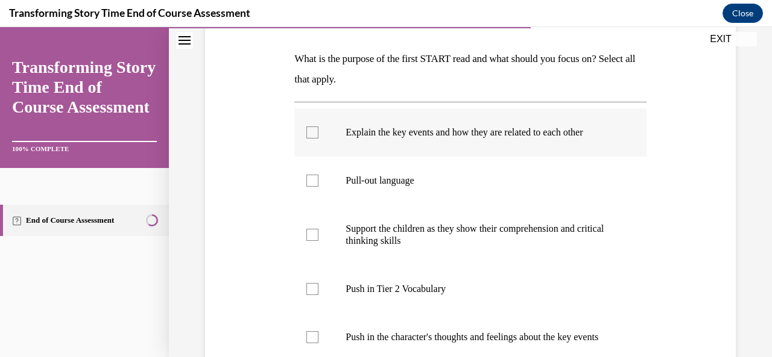
click at [311, 133] on div at bounding box center [312, 133] width 12 height 12
click at [311, 133] on input "Explain the key events and how they are related to each other" at bounding box center [312, 133] width 12 height 12
checkbox input "true"
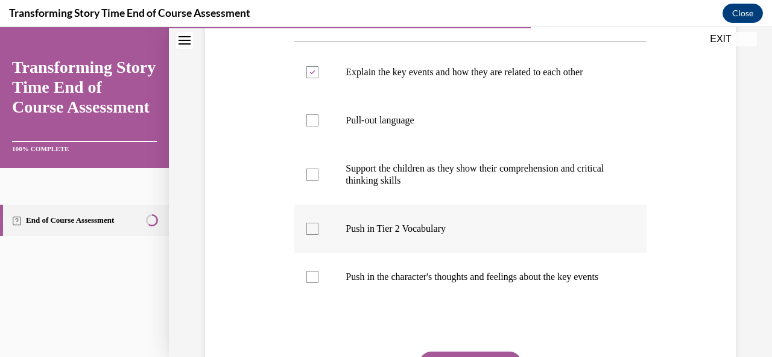
click at [300, 238] on label "Push in Tier 2 Vocabulary" at bounding box center [469, 229] width 351 height 48
click at [306, 235] on input "Push in Tier 2 Vocabulary" at bounding box center [312, 229] width 12 height 12
checkbox input "true"
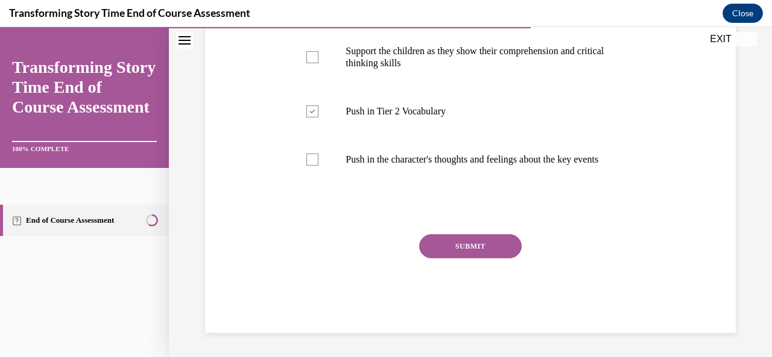
click at [454, 256] on button "SUBMIT" at bounding box center [470, 247] width 102 height 24
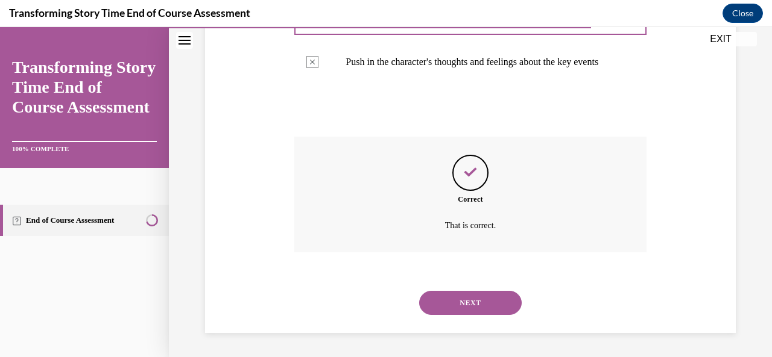
scroll to position [468, 0]
click at [456, 300] on button "NEXT" at bounding box center [470, 303] width 102 height 24
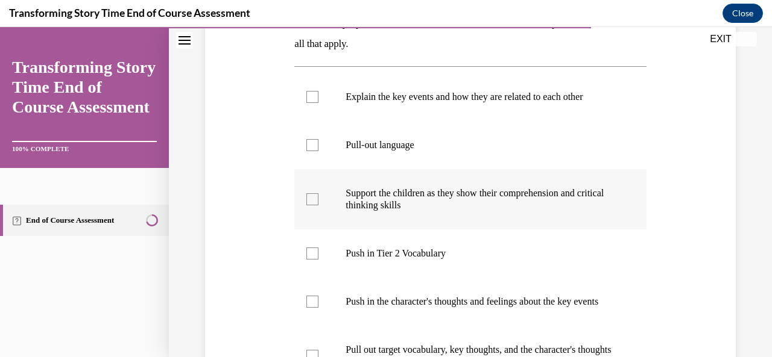
scroll to position [241, 0]
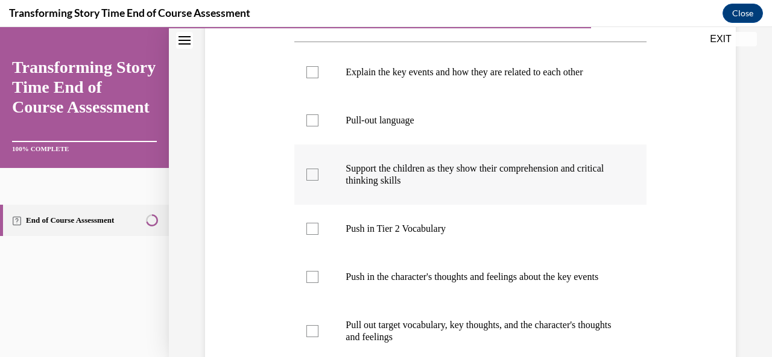
click at [312, 173] on div at bounding box center [312, 175] width 12 height 12
click at [312, 173] on input "Support the children as they show their comprehension and critical thinking ski…" at bounding box center [312, 175] width 12 height 12
checkbox input "true"
click at [303, 228] on label "Push in Tier 2 Vocabulary" at bounding box center [469, 229] width 351 height 48
click at [306, 228] on input "Push in Tier 2 Vocabulary" at bounding box center [312, 229] width 12 height 12
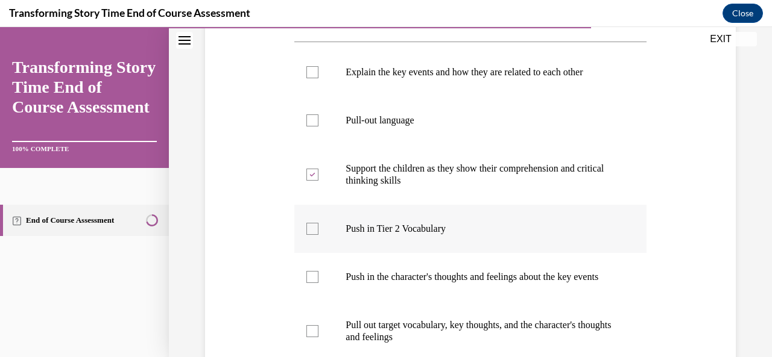
checkbox input "true"
click at [310, 283] on div at bounding box center [312, 277] width 12 height 12
click at [310, 283] on input "Push in the character's thoughts and feelings about the key events" at bounding box center [312, 277] width 12 height 12
checkbox input "true"
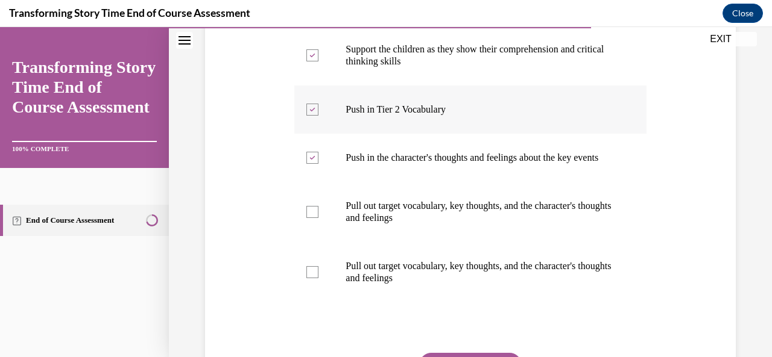
scroll to position [362, 0]
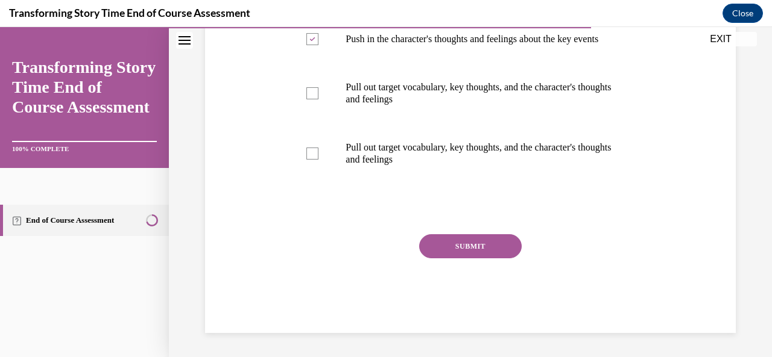
click at [464, 259] on button "SUBMIT" at bounding box center [470, 247] width 102 height 24
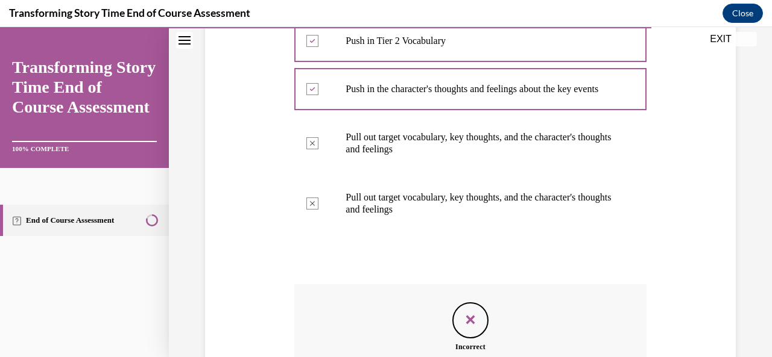
scroll to position [602, 0]
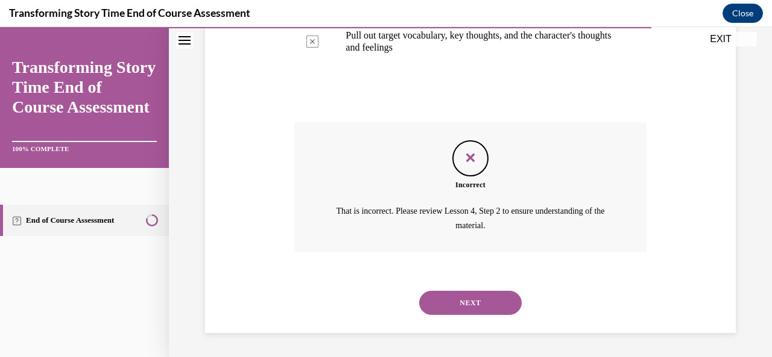
click at [490, 304] on button "NEXT" at bounding box center [470, 303] width 102 height 24
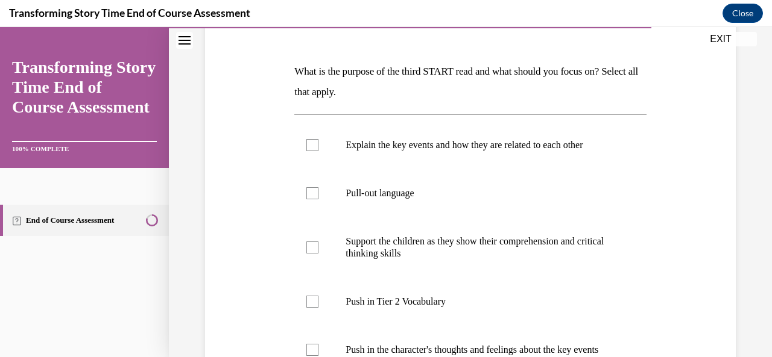
scroll to position [181, 0]
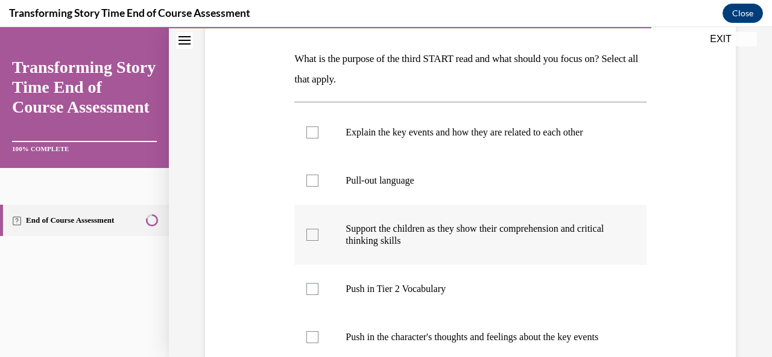
click at [320, 236] on label "Support the children as they show their comprehension and critical thinking ski…" at bounding box center [469, 235] width 351 height 60
click at [318, 236] on input "Support the children as they show their comprehension and critical thinking ski…" at bounding box center [312, 235] width 12 height 12
checkbox input "true"
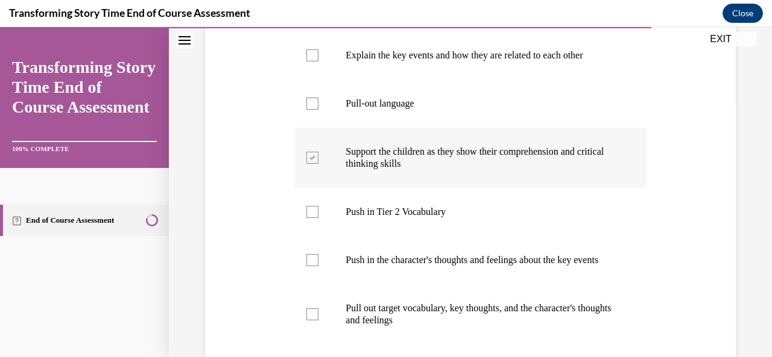
scroll to position [301, 0]
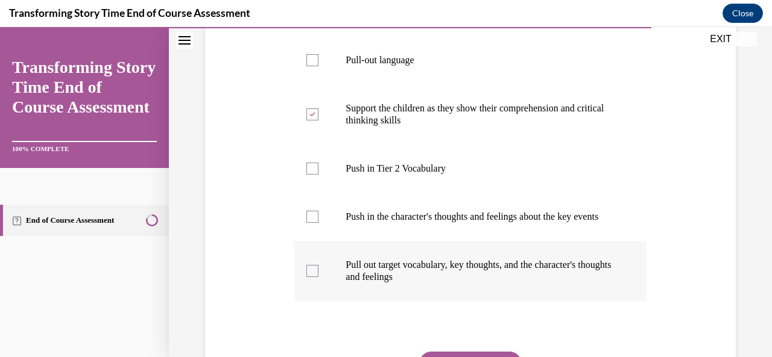
click at [311, 291] on label "Pull out target vocabulary, key thoughts, and the character's thoughts and feel…" at bounding box center [469, 271] width 351 height 60
click at [311, 277] on input "Pull out target vocabulary, key thoughts, and the character's thoughts and feel…" at bounding box center [312, 271] width 12 height 12
checkbox input "true"
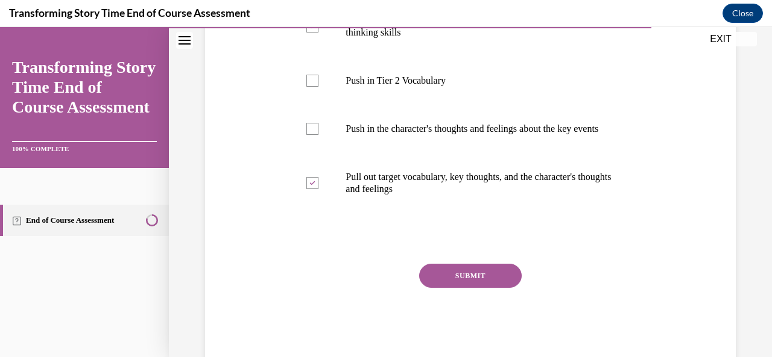
scroll to position [422, 0]
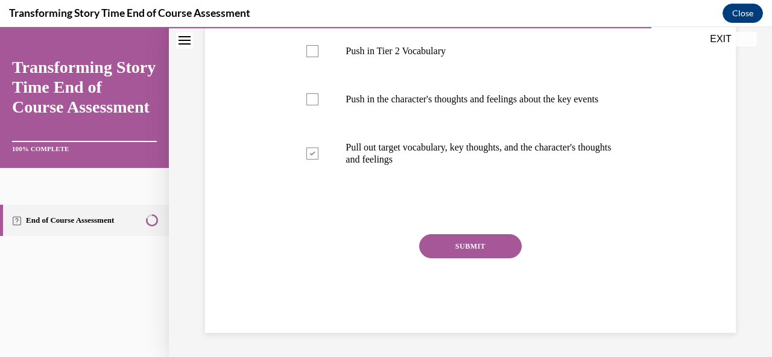
click at [421, 253] on button "SUBMIT" at bounding box center [470, 247] width 102 height 24
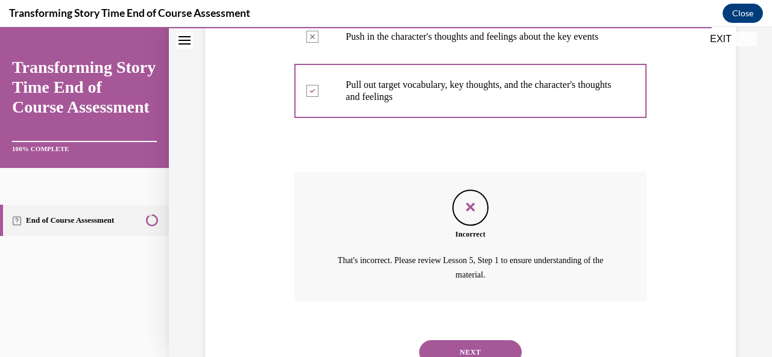
scroll to position [542, 0]
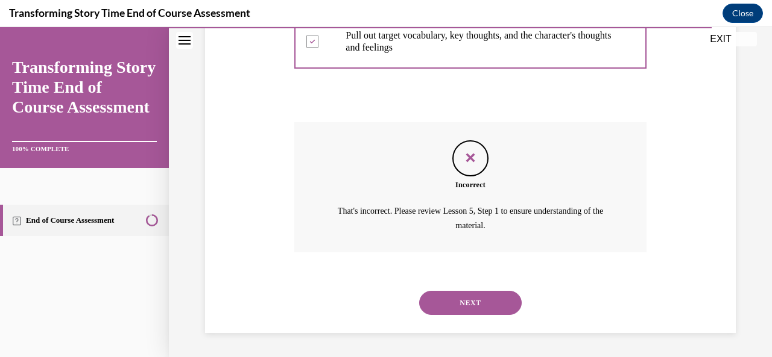
click at [485, 292] on button "NEXT" at bounding box center [470, 303] width 102 height 24
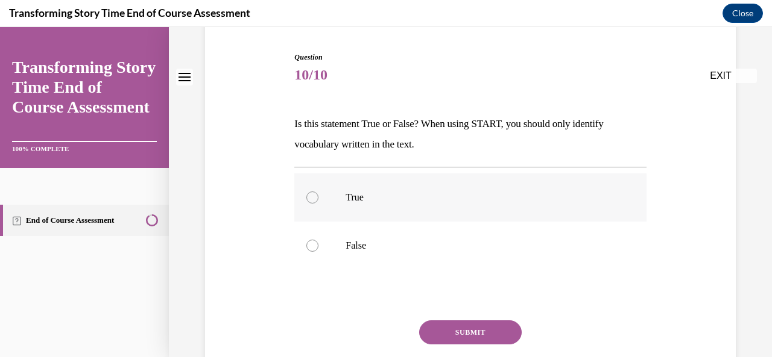
scroll to position [121, 0]
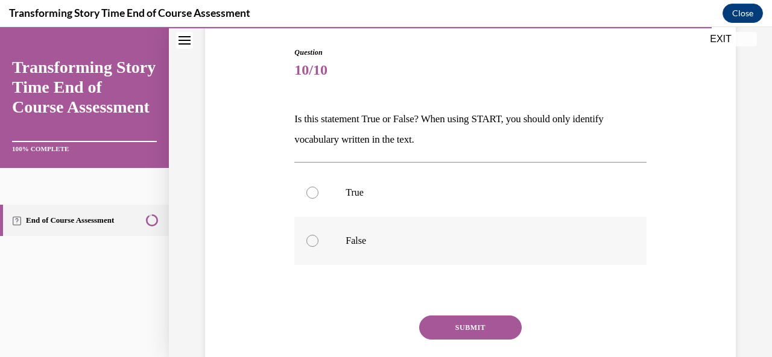
click at [334, 239] on label "False" at bounding box center [469, 241] width 351 height 48
click at [318, 239] on input "False" at bounding box center [312, 241] width 12 height 12
radio input "true"
click at [465, 332] on button "SUBMIT" at bounding box center [470, 328] width 102 height 24
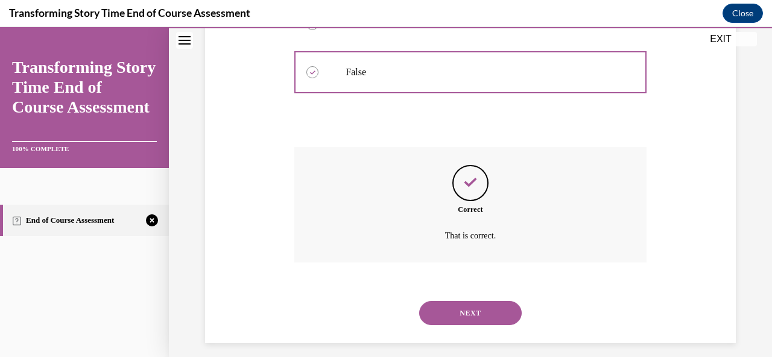
scroll to position [299, 0]
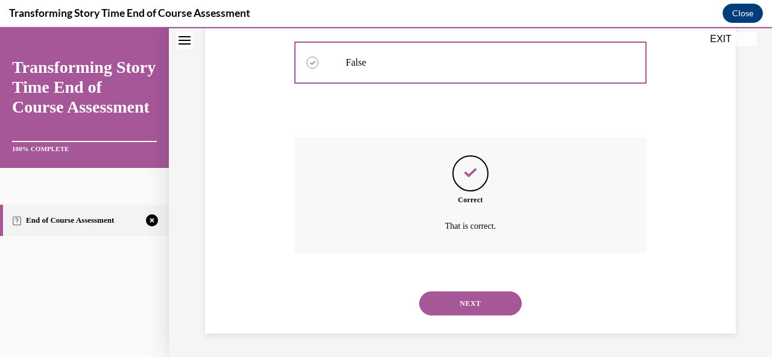
click at [487, 289] on div "NEXT" at bounding box center [469, 304] width 351 height 48
click at [486, 298] on button "NEXT" at bounding box center [470, 304] width 102 height 24
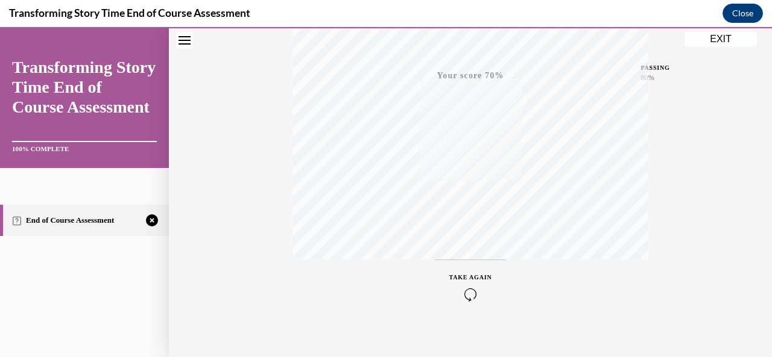
scroll to position [287, 0]
click at [474, 282] on icon "button" at bounding box center [470, 284] width 43 height 13
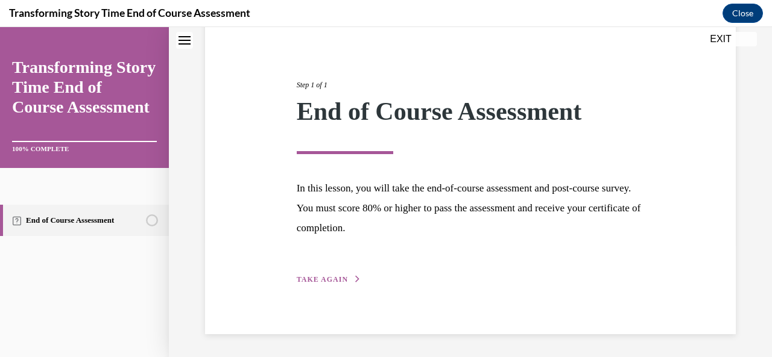
click at [323, 289] on div "Step 1 of 1 End of Course Assessment In this lesson, you will take the end-of-c…" at bounding box center [470, 169] width 531 height 331
click at [329, 280] on span "TAKE AGAIN" at bounding box center [322, 280] width 51 height 8
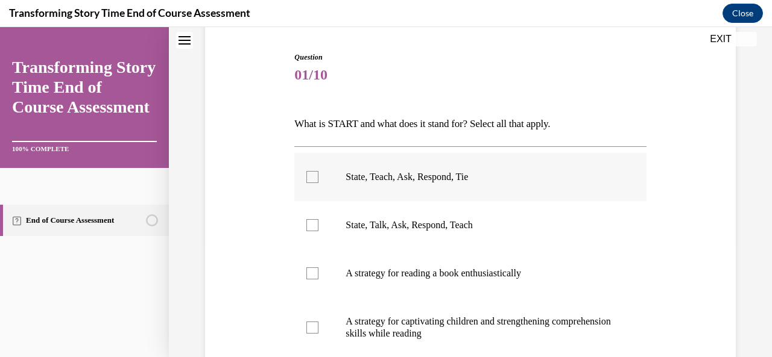
click at [458, 174] on p "State, Teach, Ask, Respond, Tie" at bounding box center [480, 177] width 270 height 12
click at [318, 174] on input "State, Teach, Ask, Respond, Tie" at bounding box center [312, 177] width 12 height 12
checkbox input "true"
click at [323, 324] on label "A strategy for captivating children and strengthening comprehension skills whil…" at bounding box center [469, 328] width 351 height 60
click at [318, 324] on input "A strategy for captivating children and strengthening comprehension skills whil…" at bounding box center [312, 328] width 12 height 12
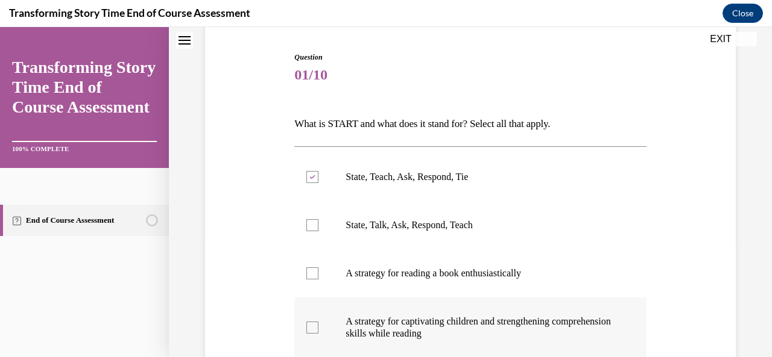
checkbox input "true"
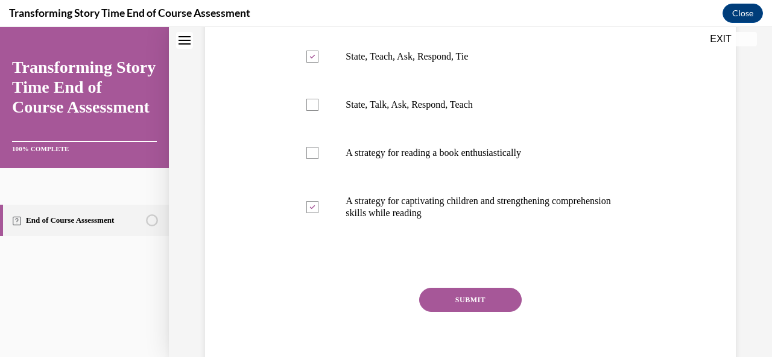
click at [490, 297] on button "SUBMIT" at bounding box center [470, 300] width 102 height 24
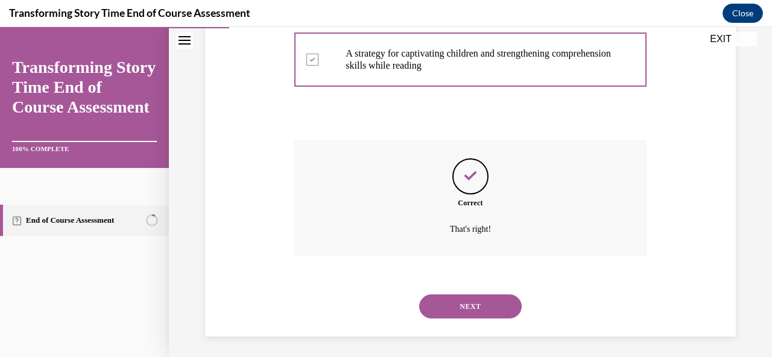
scroll to position [387, 0]
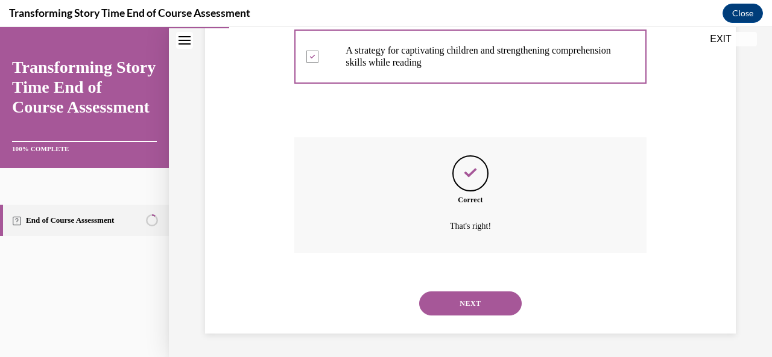
click at [453, 308] on button "NEXT" at bounding box center [470, 304] width 102 height 24
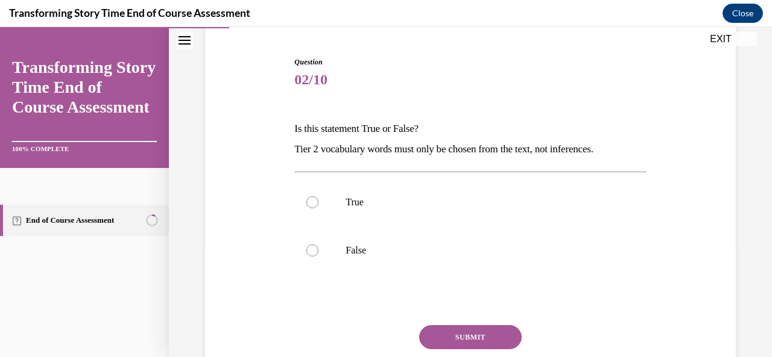
scroll to position [121, 0]
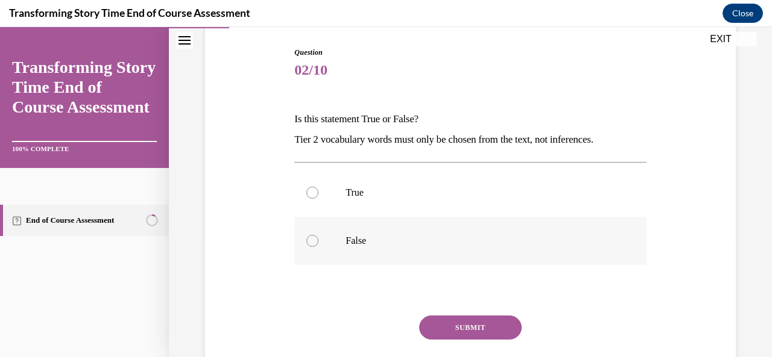
click at [322, 236] on label "False" at bounding box center [469, 241] width 351 height 48
click at [318, 236] on input "False" at bounding box center [312, 241] width 12 height 12
radio input "true"
click at [493, 325] on button "SUBMIT" at bounding box center [470, 328] width 102 height 24
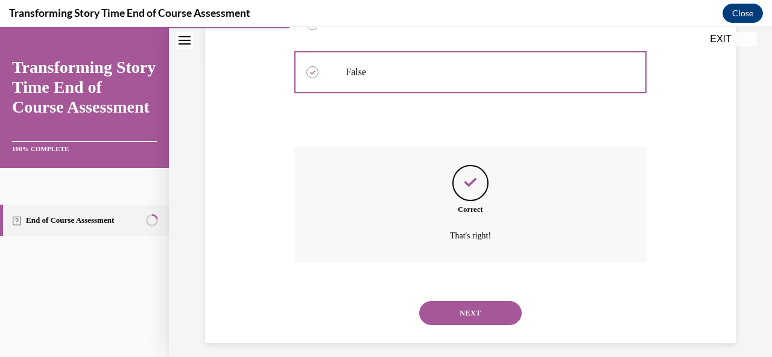
scroll to position [299, 0]
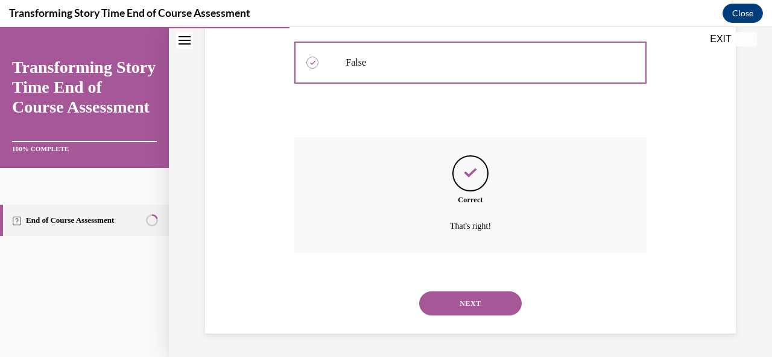
click at [476, 321] on div "NEXT" at bounding box center [469, 304] width 351 height 48
click at [478, 314] on button "NEXT" at bounding box center [470, 304] width 102 height 24
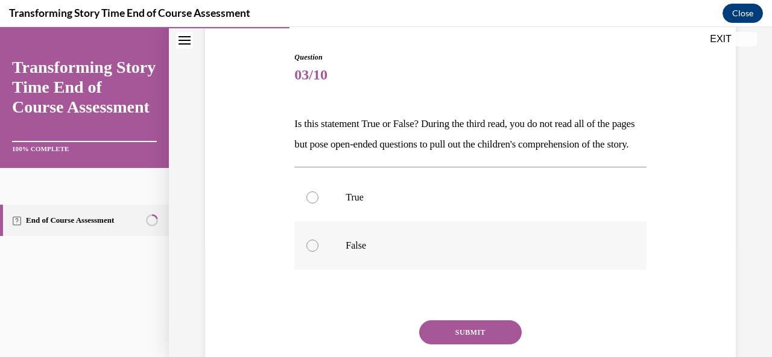
scroll to position [181, 0]
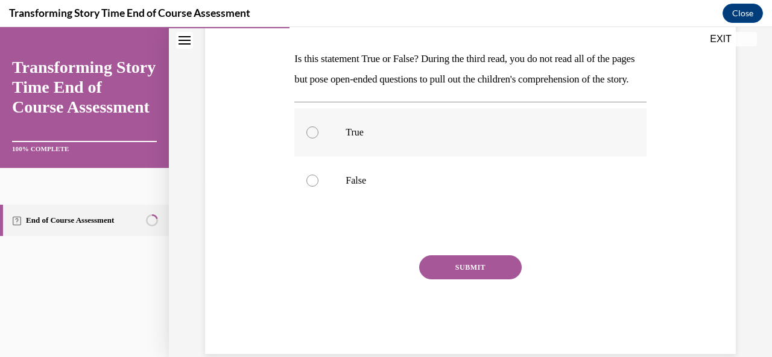
click at [350, 139] on p "True" at bounding box center [480, 133] width 270 height 12
click at [318, 139] on input "True" at bounding box center [312, 133] width 12 height 12
radio input "true"
click at [494, 280] on button "SUBMIT" at bounding box center [470, 268] width 102 height 24
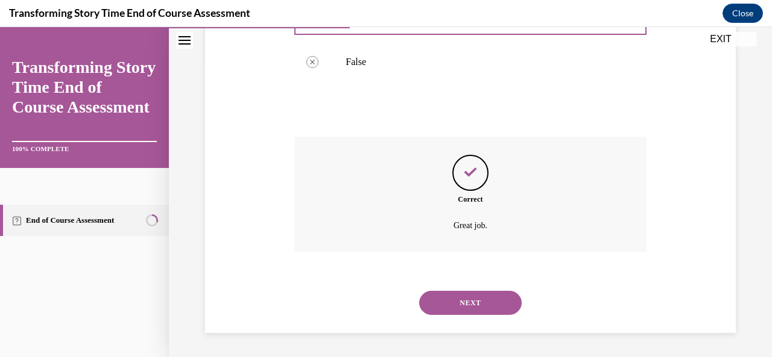
scroll to position [320, 0]
click at [477, 301] on button "NEXT" at bounding box center [470, 303] width 102 height 24
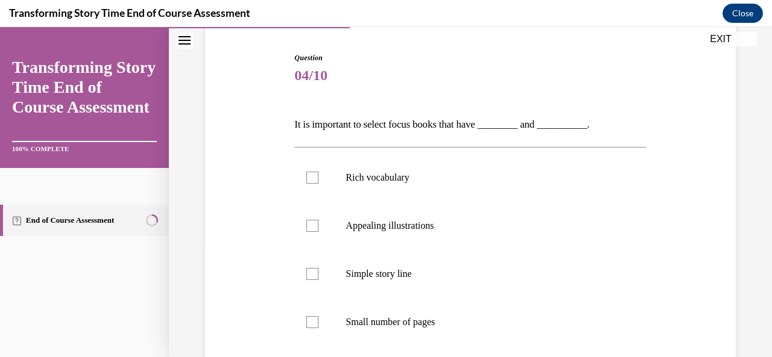
scroll to position [121, 0]
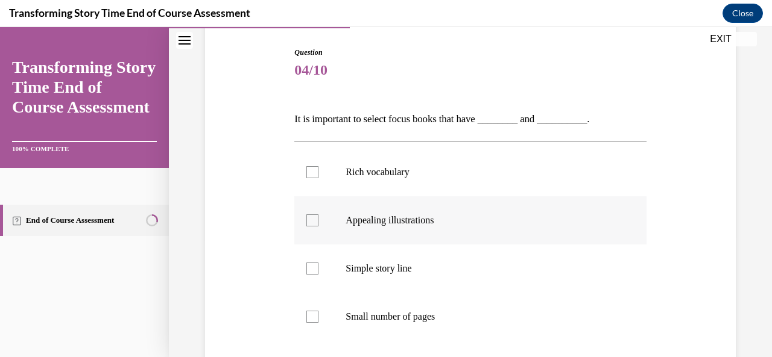
drag, startPoint x: 348, startPoint y: 157, endPoint x: 362, endPoint y: 204, distance: 48.3
click at [350, 160] on label "Rich vocabulary" at bounding box center [469, 172] width 351 height 48
click at [318, 166] on input "Rich vocabulary" at bounding box center [312, 172] width 12 height 12
checkbox input "true"
click at [370, 222] on p "Appealing illustrations" at bounding box center [480, 221] width 270 height 12
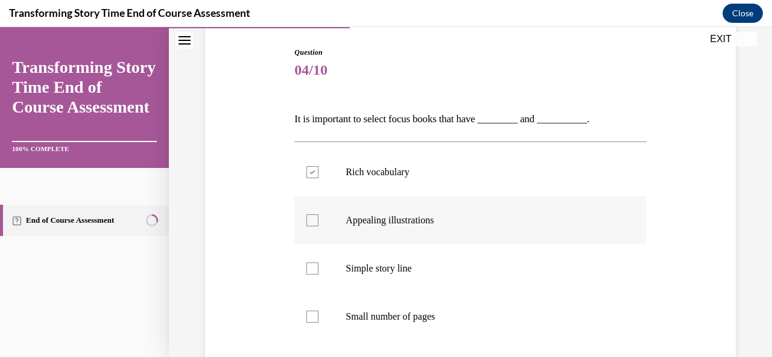
click at [318, 222] on input "Appealing illustrations" at bounding box center [312, 221] width 12 height 12
checkbox input "true"
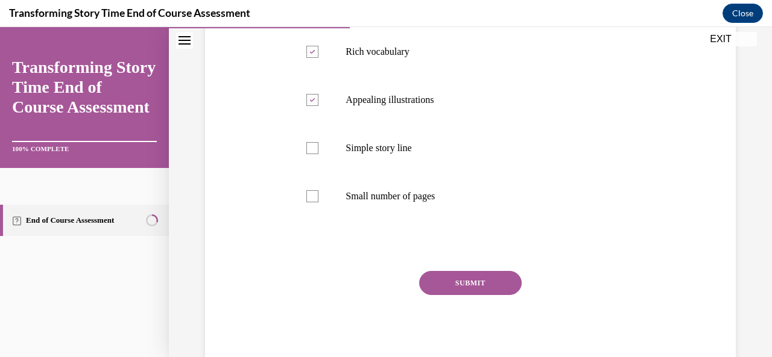
click at [467, 282] on button "SUBMIT" at bounding box center [470, 283] width 102 height 24
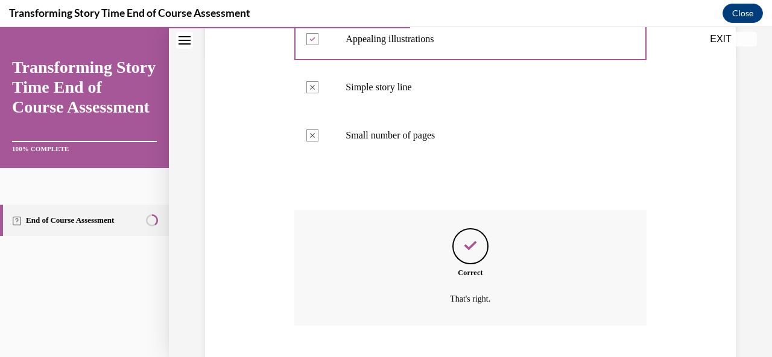
scroll to position [375, 0]
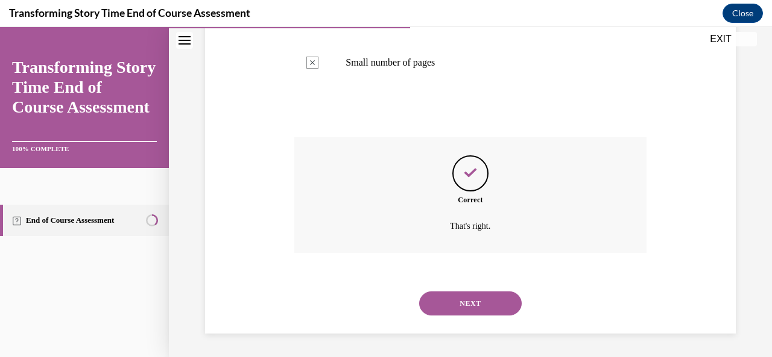
click at [481, 303] on button "NEXT" at bounding box center [470, 304] width 102 height 24
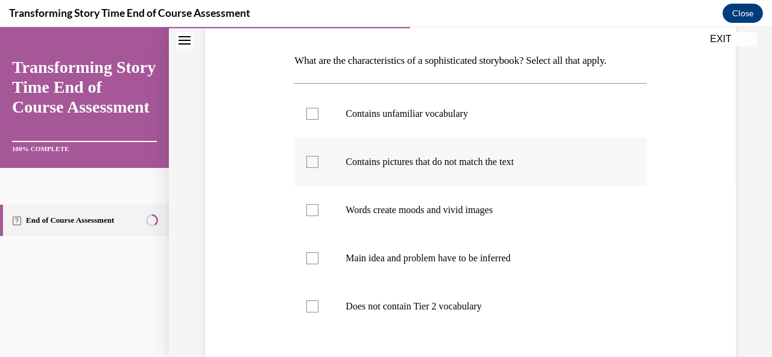
scroll to position [181, 0]
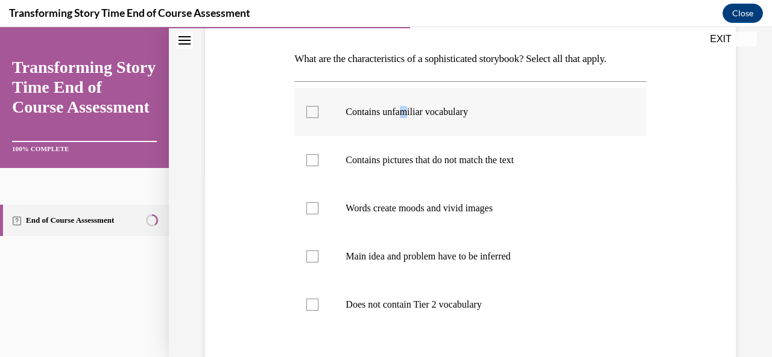
drag, startPoint x: 406, startPoint y: 117, endPoint x: 406, endPoint y: 132, distance: 15.1
click at [406, 120] on label "Contains unfamiliar vocabulary" at bounding box center [469, 112] width 351 height 48
click at [398, 166] on label "Contains pictures that do not match the text" at bounding box center [469, 160] width 351 height 48
click at [318, 166] on input "Contains pictures that do not match the text" at bounding box center [312, 160] width 12 height 12
checkbox input "true"
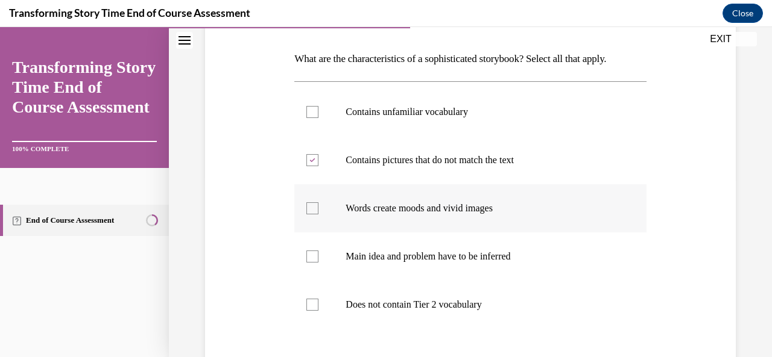
click at [315, 215] on label "Words create moods and vivid images" at bounding box center [469, 208] width 351 height 48
click at [315, 215] on input "Words create moods and vivid images" at bounding box center [312, 209] width 12 height 12
checkbox input "true"
click at [318, 113] on label "Contains unfamiliar vocabulary" at bounding box center [469, 112] width 351 height 48
click at [318, 113] on input "Contains unfamiliar vocabulary" at bounding box center [312, 112] width 12 height 12
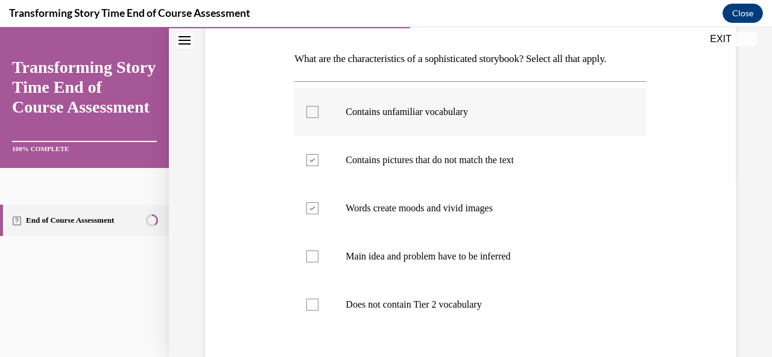
checkbox input "true"
click at [303, 253] on label "Main idea and problem have to be inferred" at bounding box center [469, 257] width 351 height 48
click at [306, 253] on input "Main idea and problem have to be inferred" at bounding box center [312, 257] width 12 height 12
checkbox input "true"
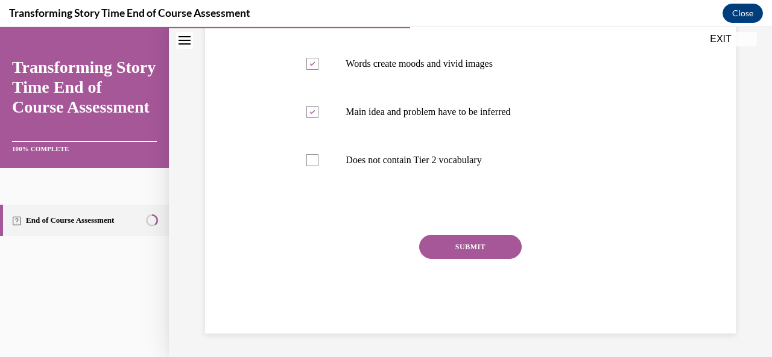
click at [469, 247] on button "SUBMIT" at bounding box center [470, 247] width 102 height 24
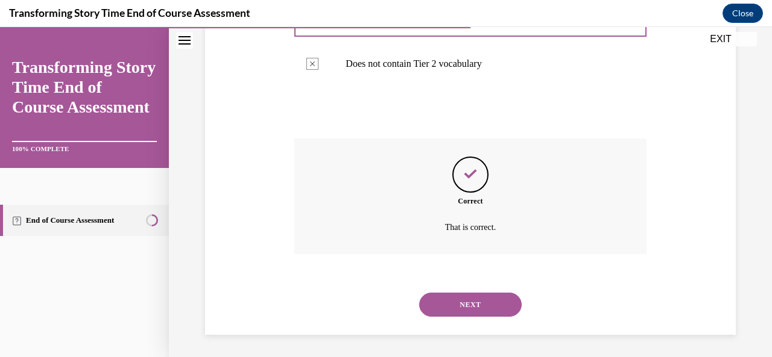
scroll to position [423, 0]
click at [487, 304] on button "NEXT" at bounding box center [470, 304] width 102 height 24
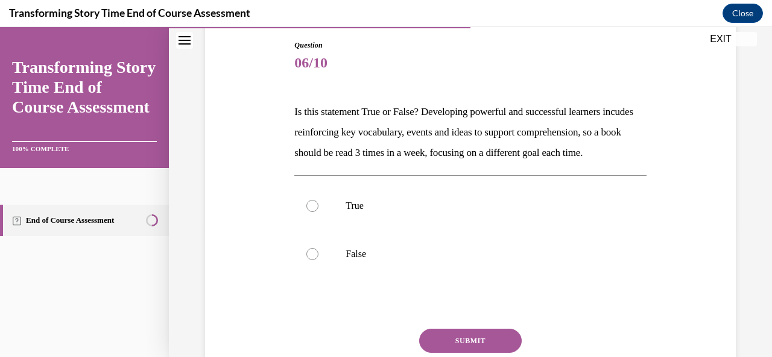
scroll to position [181, 0]
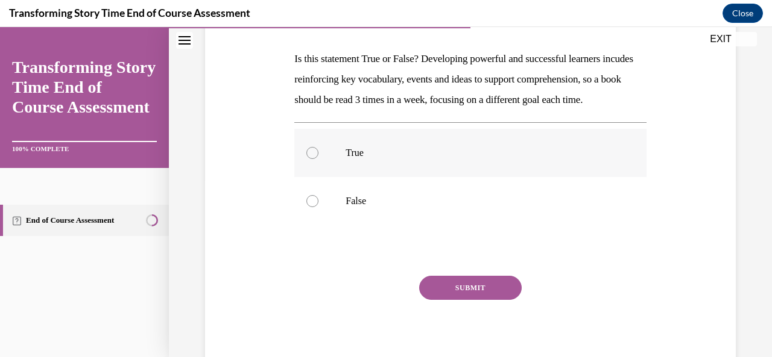
click at [348, 159] on p "True" at bounding box center [480, 153] width 270 height 12
click at [318, 159] on input "True" at bounding box center [312, 153] width 12 height 12
radio input "true"
click at [482, 300] on button "SUBMIT" at bounding box center [470, 288] width 102 height 24
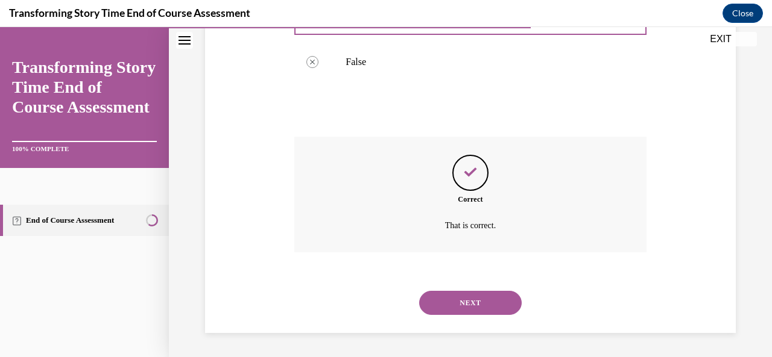
scroll to position [340, 0]
click at [479, 309] on button "NEXT" at bounding box center [470, 303] width 102 height 24
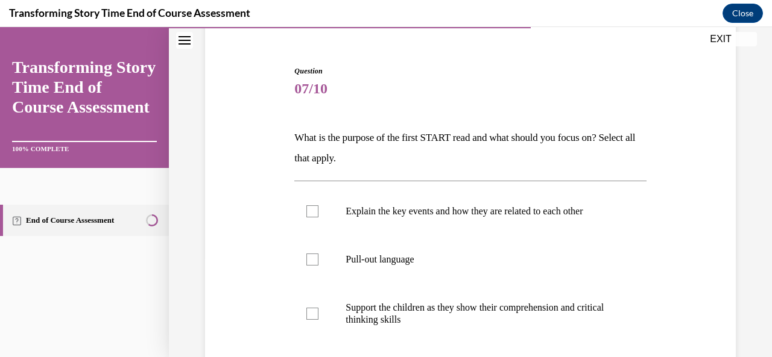
scroll to position [121, 0]
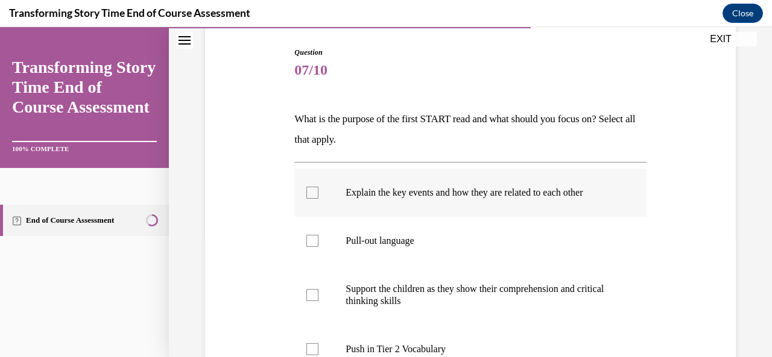
click at [474, 200] on label "Explain the key events and how they are related to each other" at bounding box center [469, 193] width 351 height 48
click at [318, 199] on input "Explain the key events and how they are related to each other" at bounding box center [312, 193] width 12 height 12
checkbox input "true"
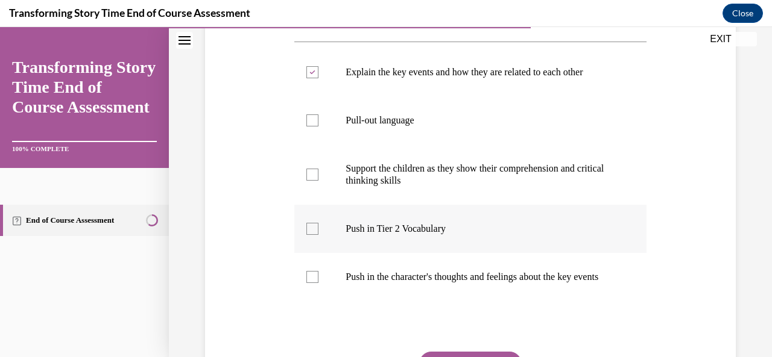
click at [417, 221] on label "Push in Tier 2 Vocabulary" at bounding box center [469, 229] width 351 height 48
click at [318, 223] on input "Push in Tier 2 Vocabulary" at bounding box center [312, 229] width 12 height 12
checkbox input "true"
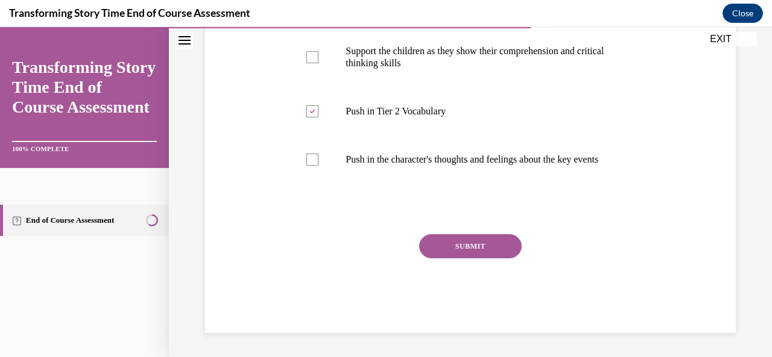
click at [507, 248] on button "SUBMIT" at bounding box center [470, 247] width 102 height 24
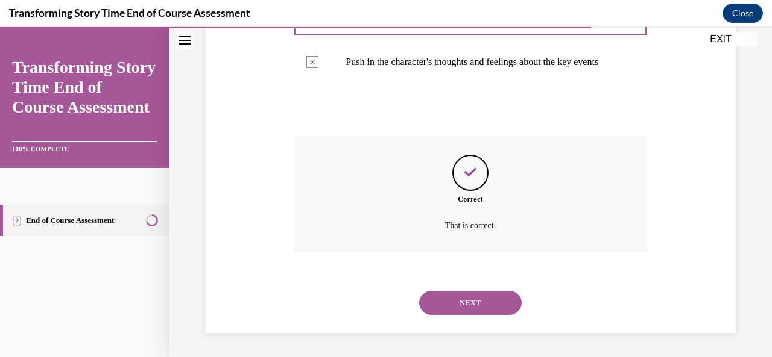
scroll to position [468, 0]
click at [452, 300] on button "NEXT" at bounding box center [470, 303] width 102 height 24
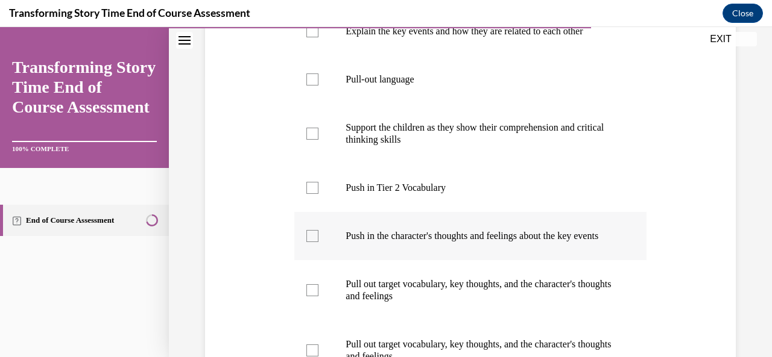
scroll to position [301, 0]
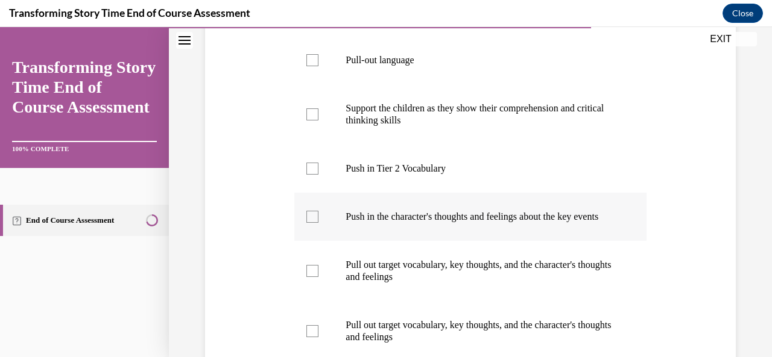
click at [325, 224] on label "Push in the character's thoughts and feelings about the key events" at bounding box center [469, 217] width 351 height 48
click at [318, 223] on input "Push in the character's thoughts and feelings about the key events" at bounding box center [312, 217] width 12 height 12
checkbox input "true"
click at [429, 183] on label "Push in Tier 2 Vocabulary" at bounding box center [469, 169] width 351 height 48
click at [318, 175] on input "Push in Tier 2 Vocabulary" at bounding box center [312, 169] width 12 height 12
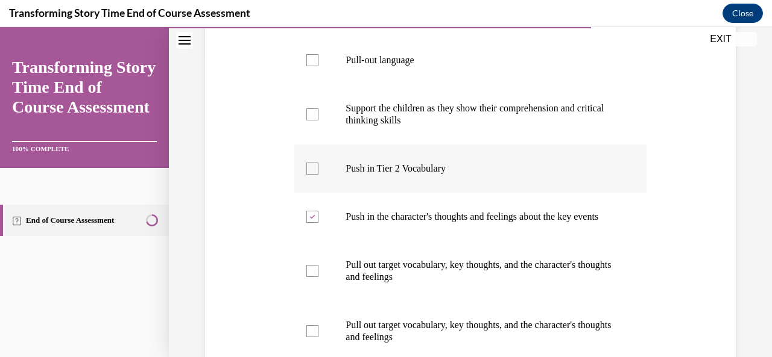
checkbox input "true"
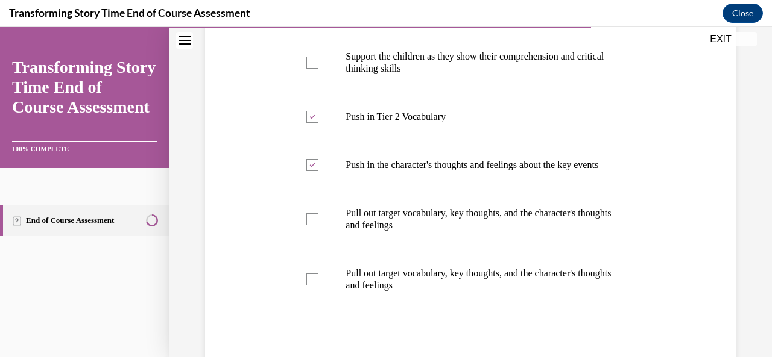
scroll to position [422, 0]
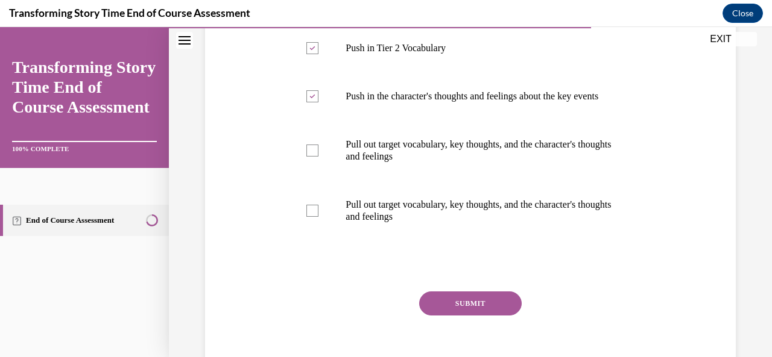
click at [487, 316] on button "SUBMIT" at bounding box center [470, 304] width 102 height 24
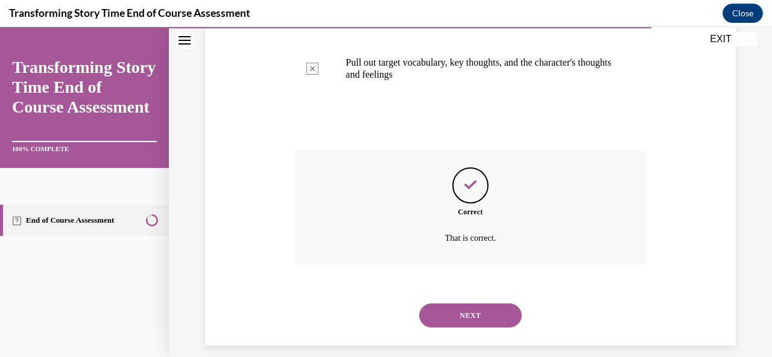
scroll to position [588, 0]
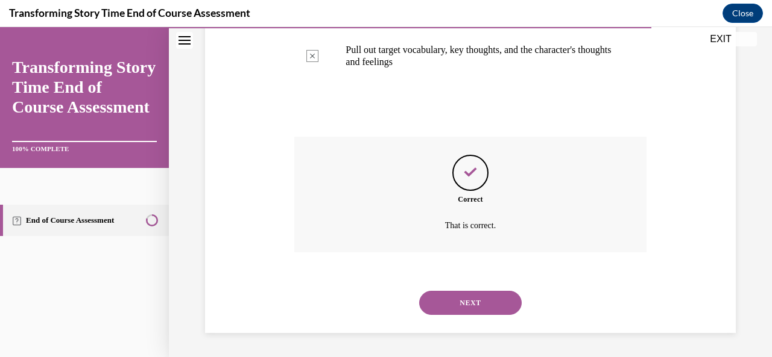
click at [479, 303] on button "NEXT" at bounding box center [470, 303] width 102 height 24
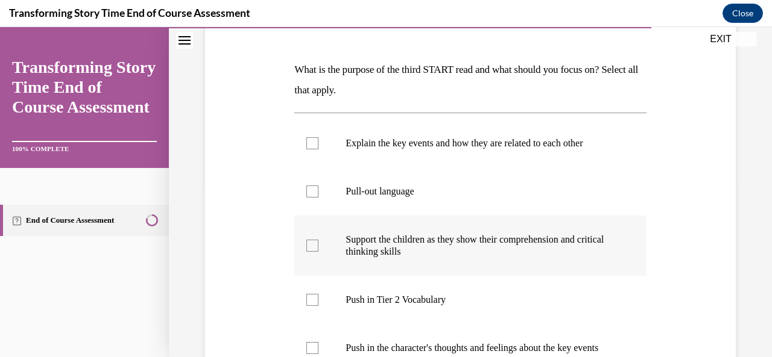
scroll to position [181, 0]
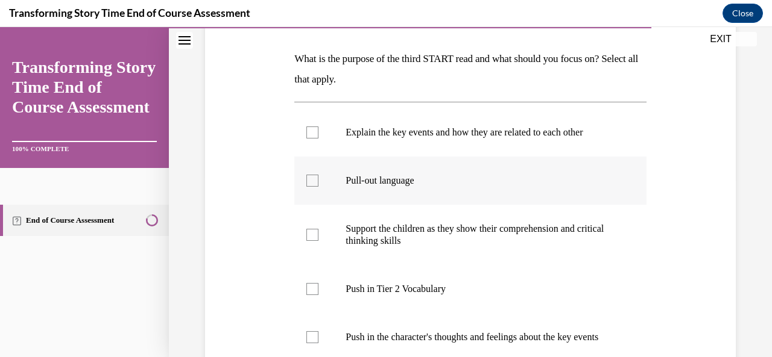
click at [424, 188] on label "Pull-out language" at bounding box center [469, 181] width 351 height 48
click at [318, 187] on input "Pull-out language" at bounding box center [312, 181] width 12 height 12
checkbox input "true"
click at [412, 231] on p "Support the children as they show their comprehension and critical thinking ski…" at bounding box center [480, 235] width 270 height 24
click at [318, 231] on input "Support the children as they show their comprehension and critical thinking ski…" at bounding box center [312, 235] width 12 height 12
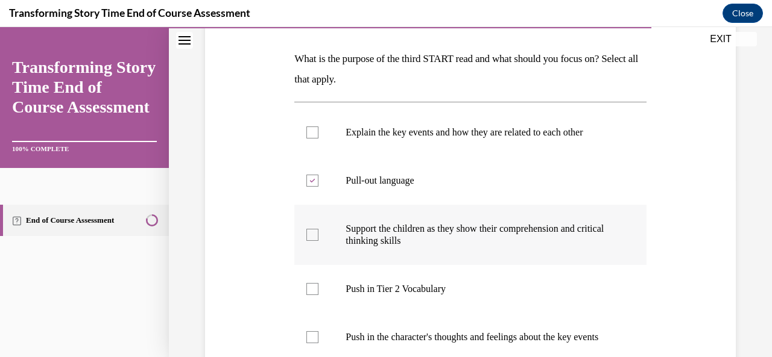
checkbox input "true"
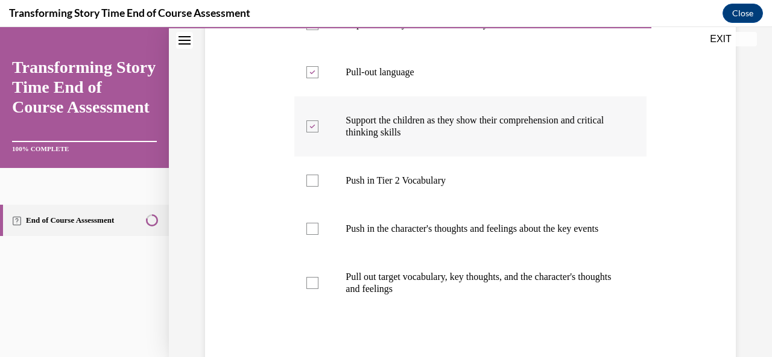
scroll to position [301, 0]
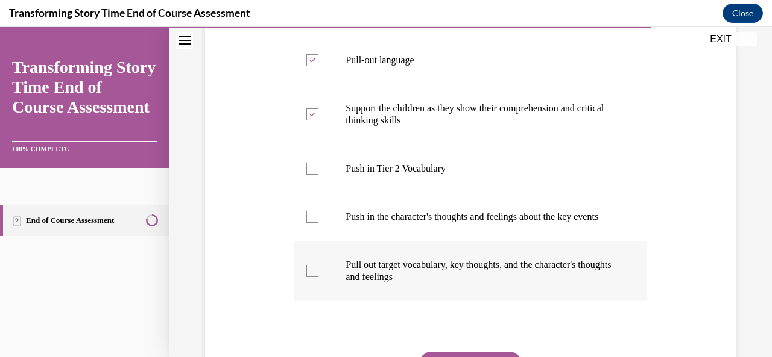
click at [387, 282] on p "Pull out target vocabulary, key thoughts, and the character's thoughts and feel…" at bounding box center [480, 271] width 270 height 24
click at [318, 277] on input "Pull out target vocabulary, key thoughts, and the character's thoughts and feel…" at bounding box center [312, 271] width 12 height 12
checkbox input "true"
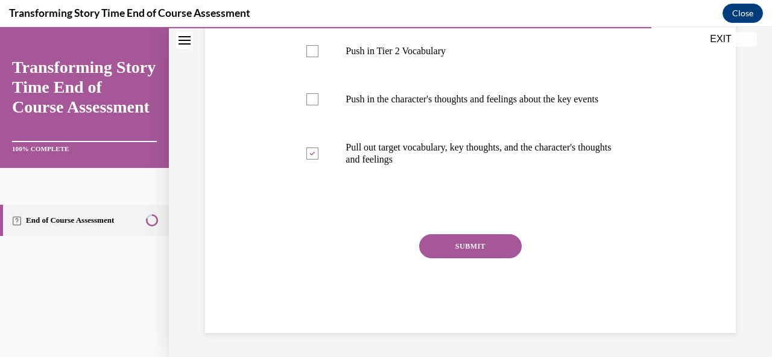
click at [496, 257] on button "SUBMIT" at bounding box center [470, 247] width 102 height 24
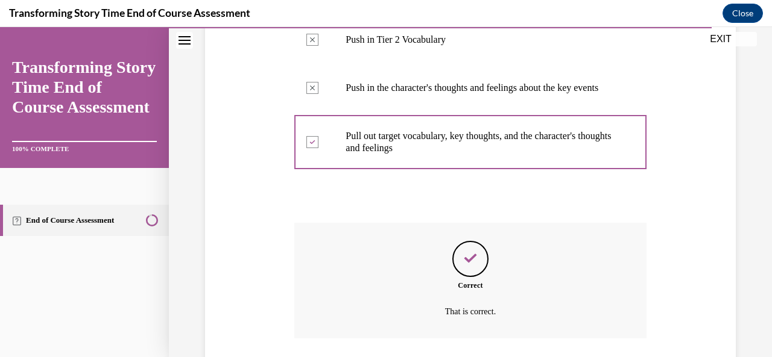
scroll to position [528, 0]
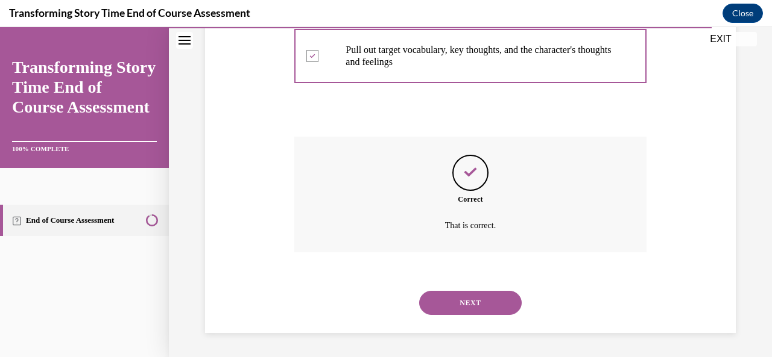
click at [483, 308] on button "NEXT" at bounding box center [470, 303] width 102 height 24
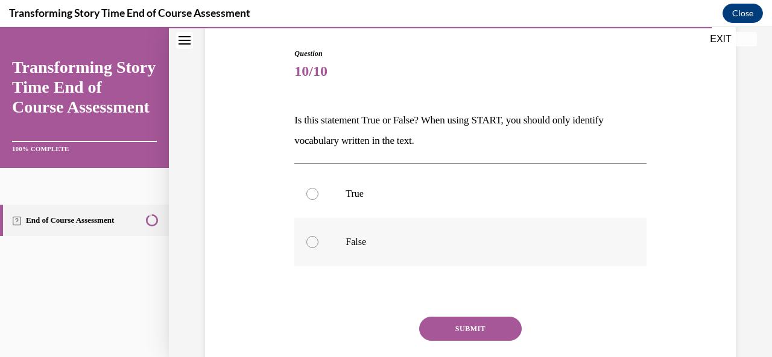
scroll to position [121, 0]
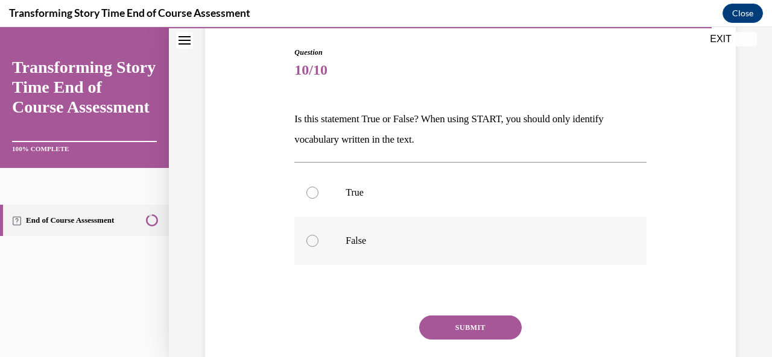
click at [356, 245] on p "False" at bounding box center [480, 241] width 270 height 12
click at [318, 245] on input "False" at bounding box center [312, 241] width 12 height 12
radio input "true"
click at [450, 337] on button "SUBMIT" at bounding box center [470, 328] width 102 height 24
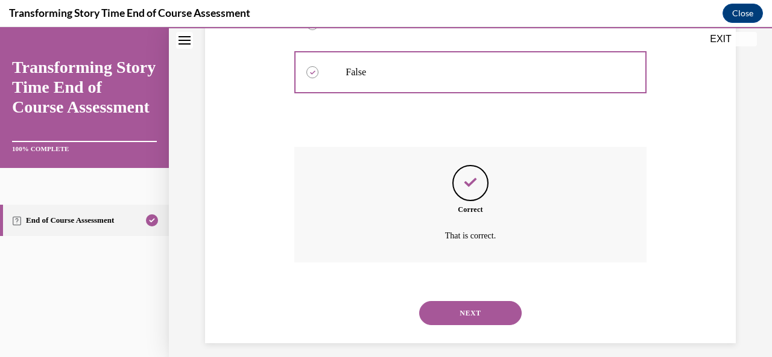
scroll to position [299, 0]
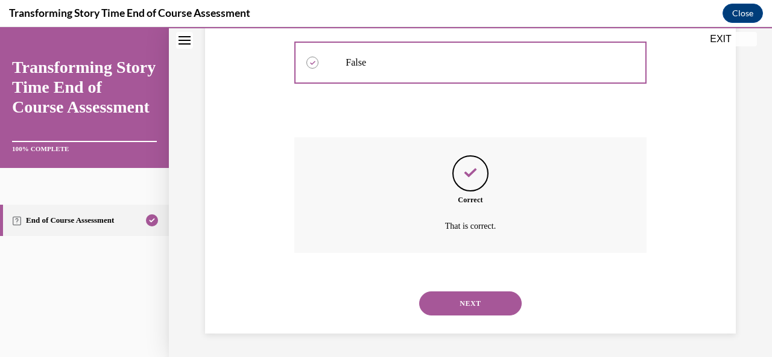
click at [482, 302] on button "NEXT" at bounding box center [470, 304] width 102 height 24
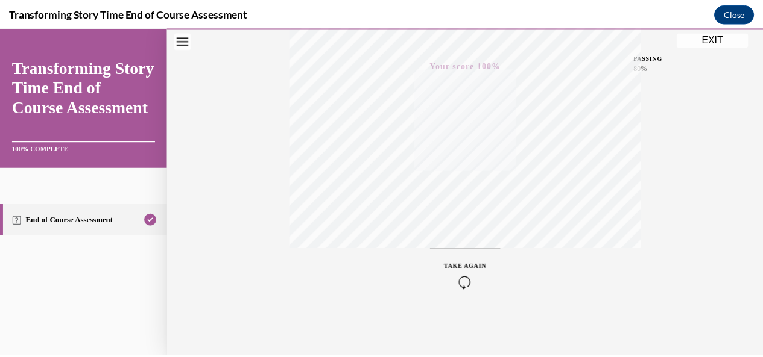
scroll to position [46, 0]
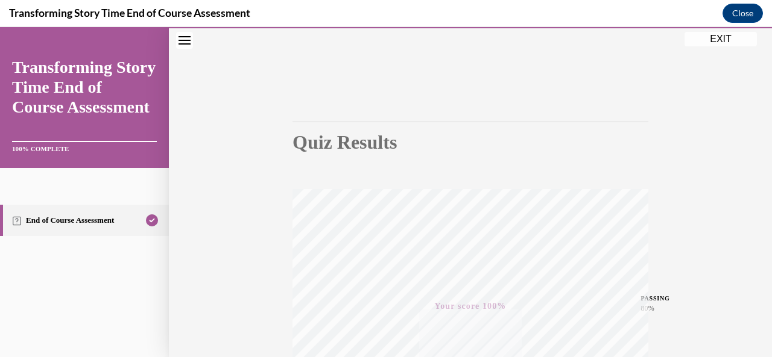
click at [707, 35] on button "EXIT" at bounding box center [720, 39] width 72 height 14
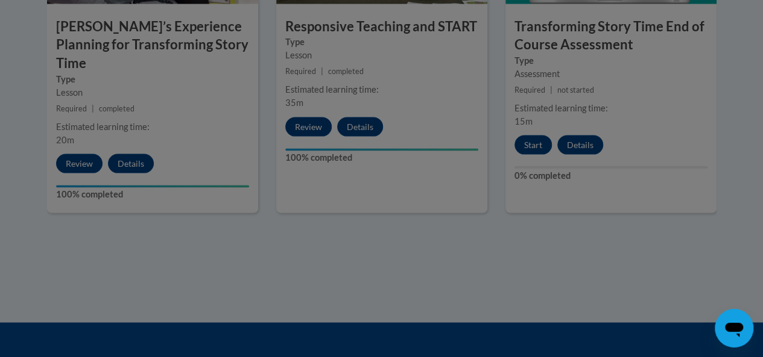
click at [479, 241] on div at bounding box center [381, 178] width 763 height 357
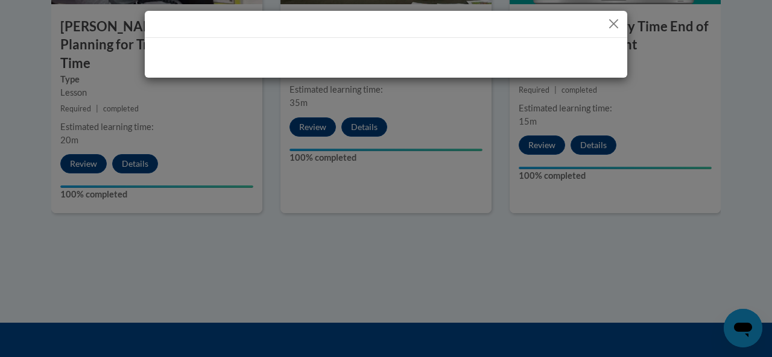
click at [613, 25] on button "Close" at bounding box center [613, 23] width 15 height 15
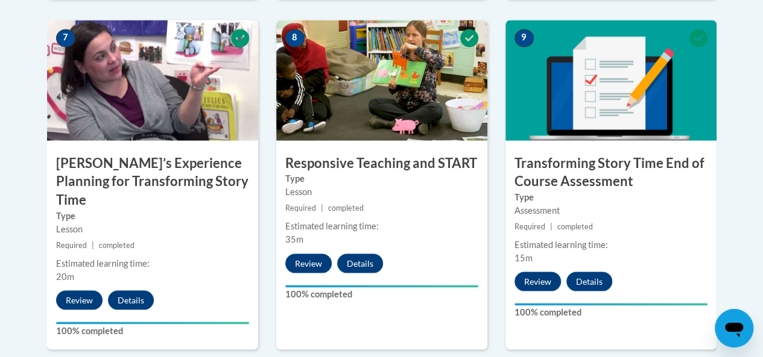
scroll to position [1187, 0]
